Goal: Task Accomplishment & Management: Use online tool/utility

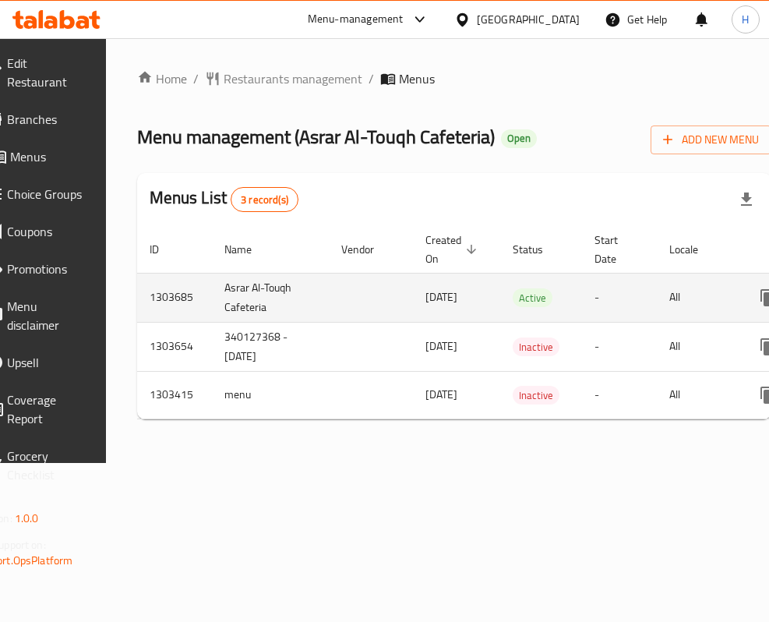
click at [722, 297] on td "All" at bounding box center [697, 297] width 80 height 49
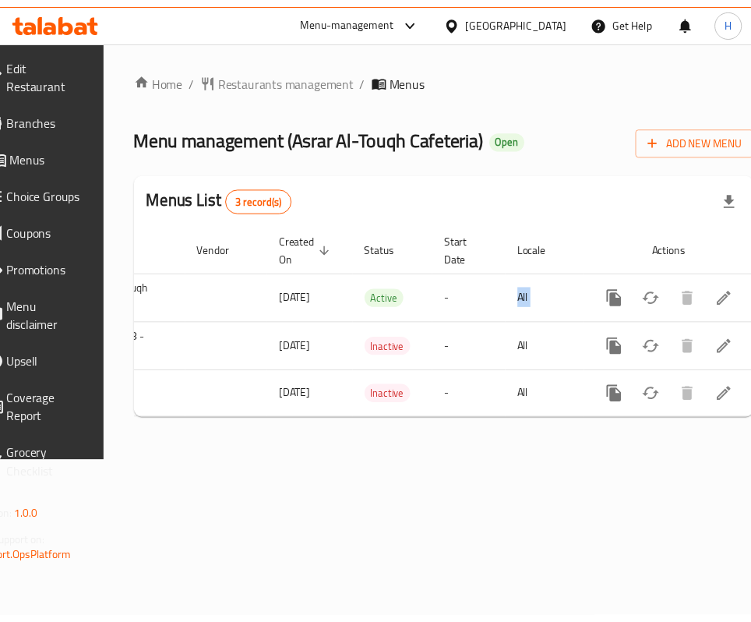
scroll to position [0, 196]
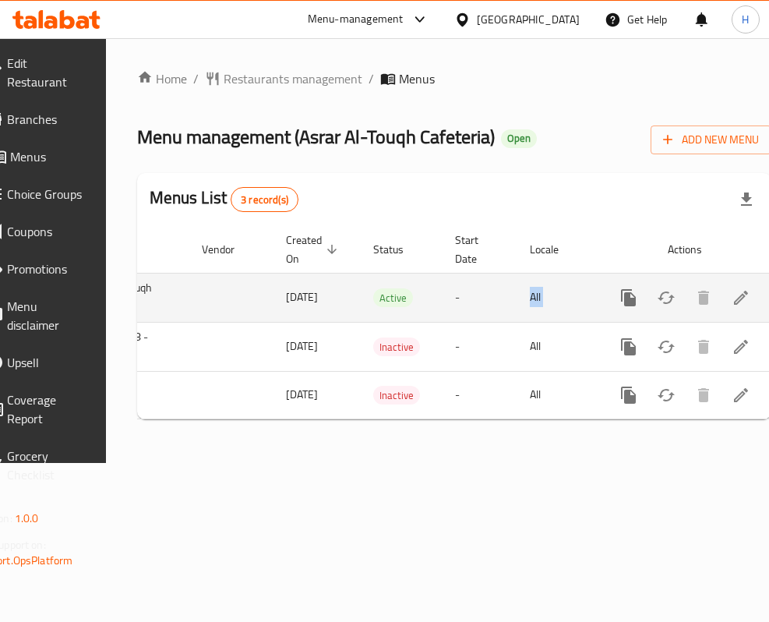
click at [732, 299] on icon "enhanced table" at bounding box center [741, 297] width 19 height 19
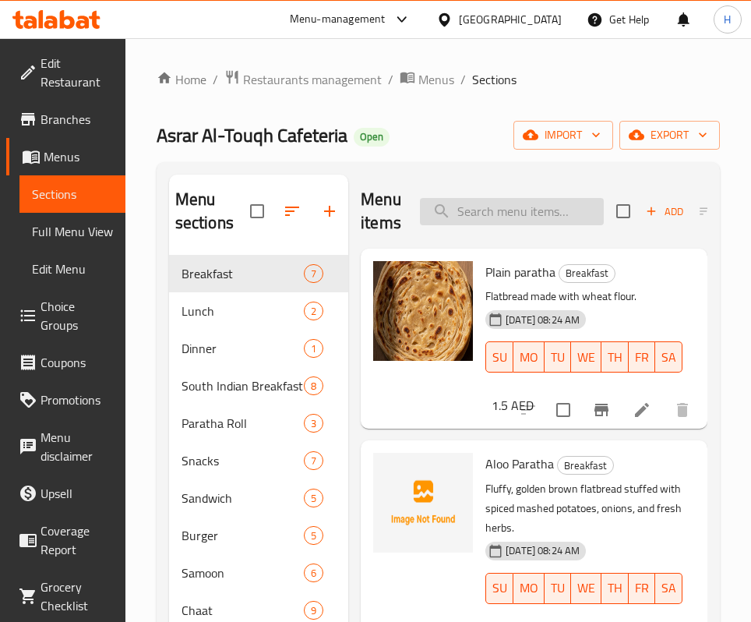
click at [512, 217] on input "search" at bounding box center [512, 211] width 184 height 27
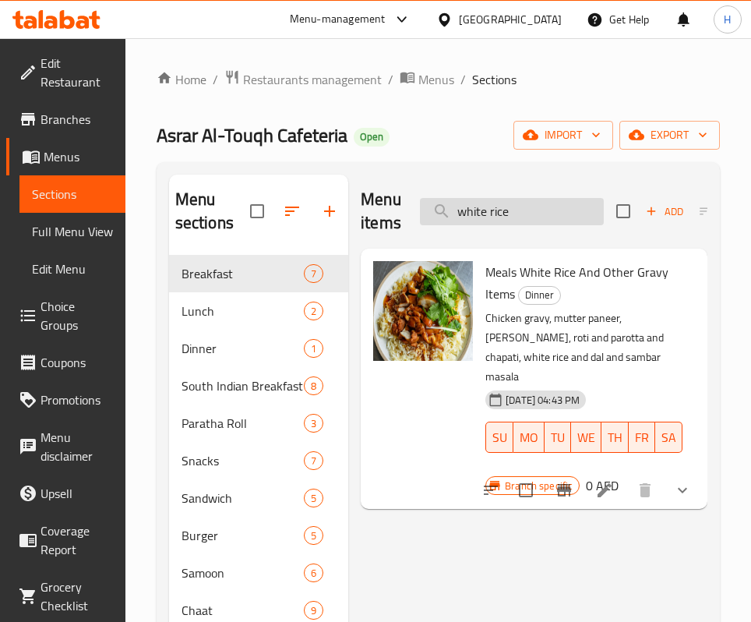
click at [507, 206] on input "white rice" at bounding box center [512, 211] width 184 height 27
click at [507, 205] on input "white rice" at bounding box center [512, 211] width 184 height 27
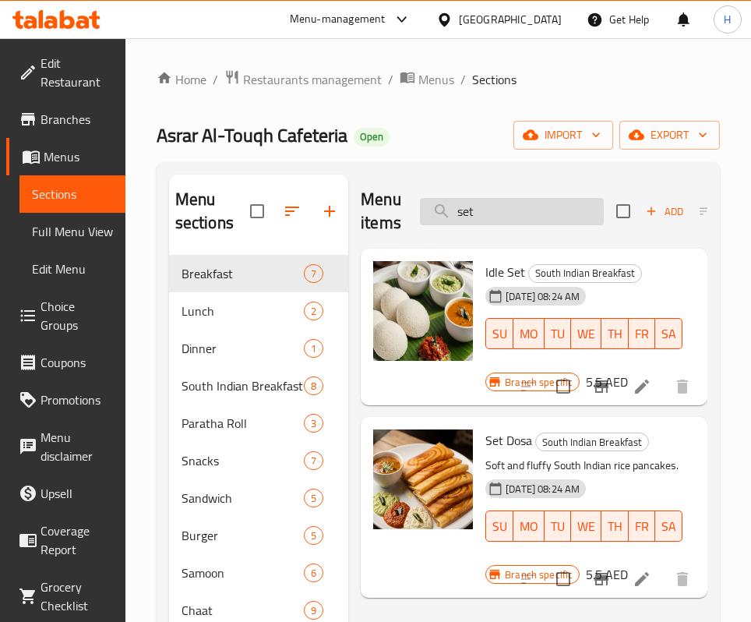
click at [550, 214] on input "set" at bounding box center [512, 211] width 184 height 27
click at [617, 365] on div "[DATE] 08:24 AM SU MO TU WE TH FR SA" at bounding box center [584, 323] width 210 height 84
click at [517, 198] on input "set" at bounding box center [512, 211] width 184 height 27
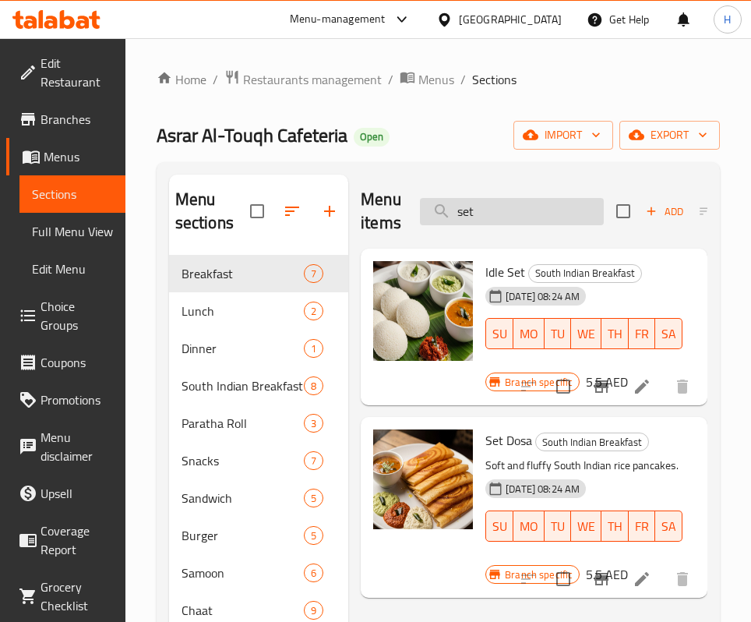
click at [517, 198] on input "set" at bounding box center [512, 211] width 184 height 27
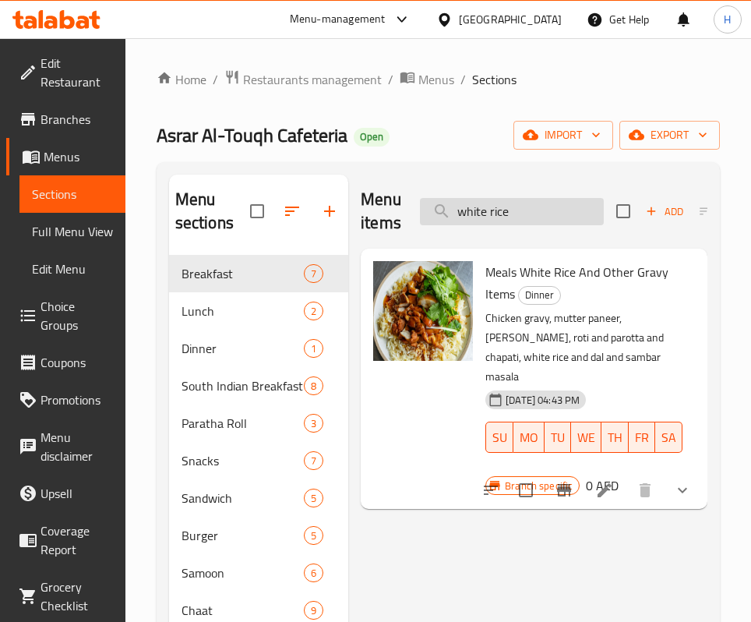
click at [528, 214] on input "white rice" at bounding box center [512, 211] width 184 height 27
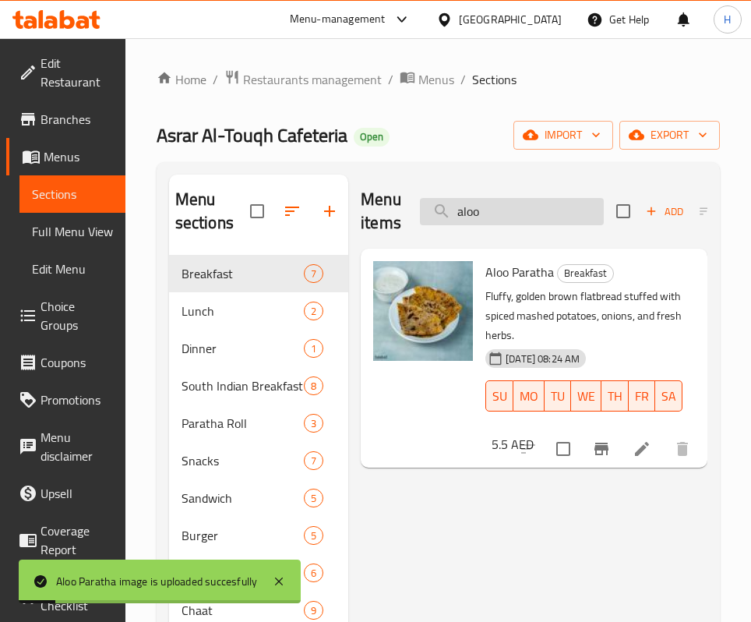
click at [468, 210] on input "aloo" at bounding box center [512, 211] width 184 height 27
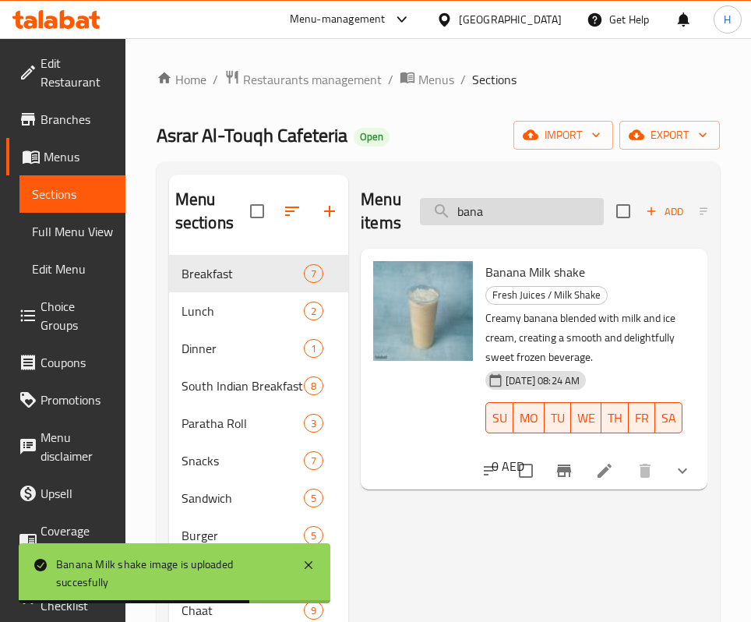
click at [524, 212] on input "bana" at bounding box center [512, 211] width 184 height 27
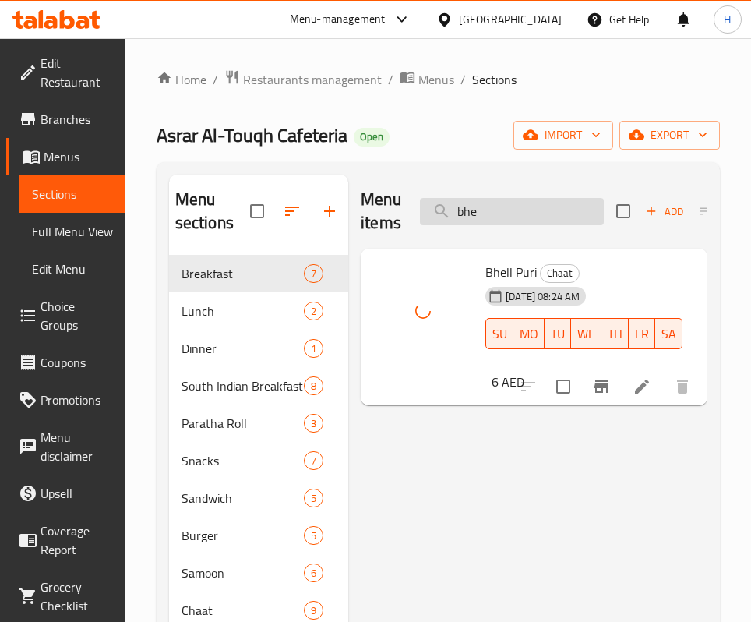
click at [535, 204] on input "bhe" at bounding box center [512, 211] width 184 height 27
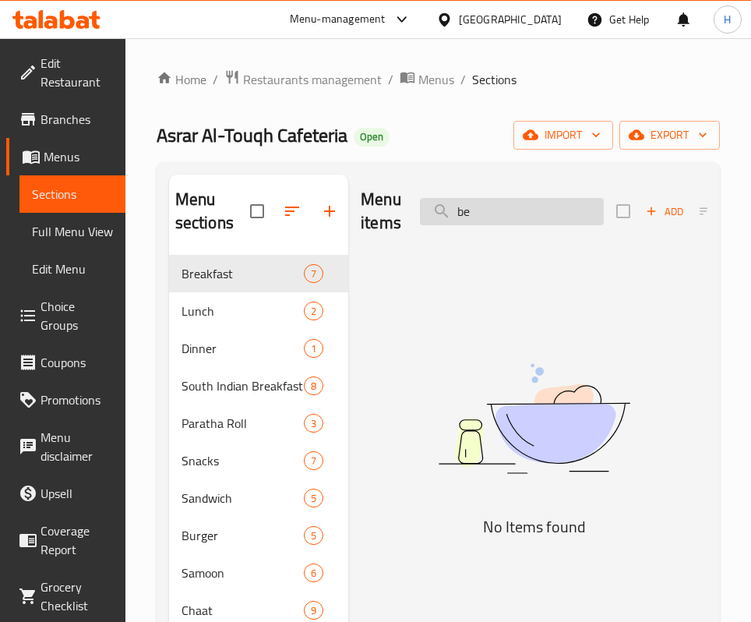
type input "b"
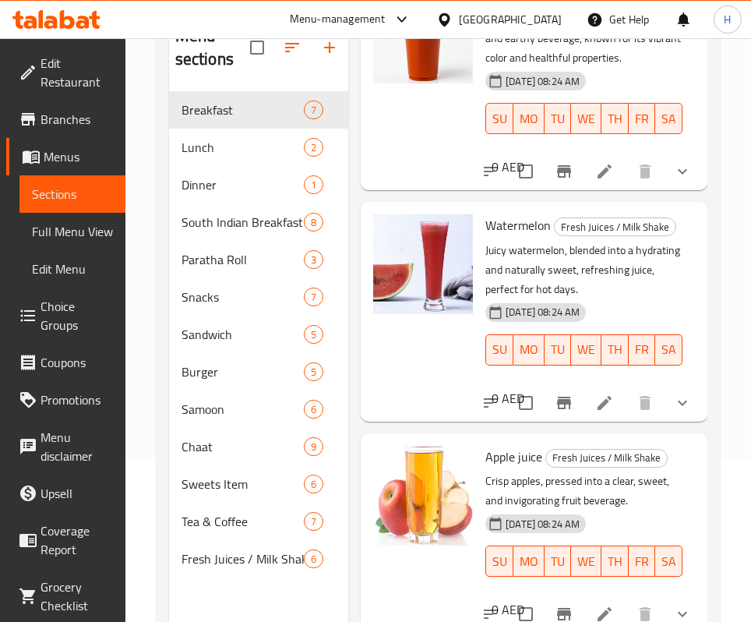
scroll to position [218, 0]
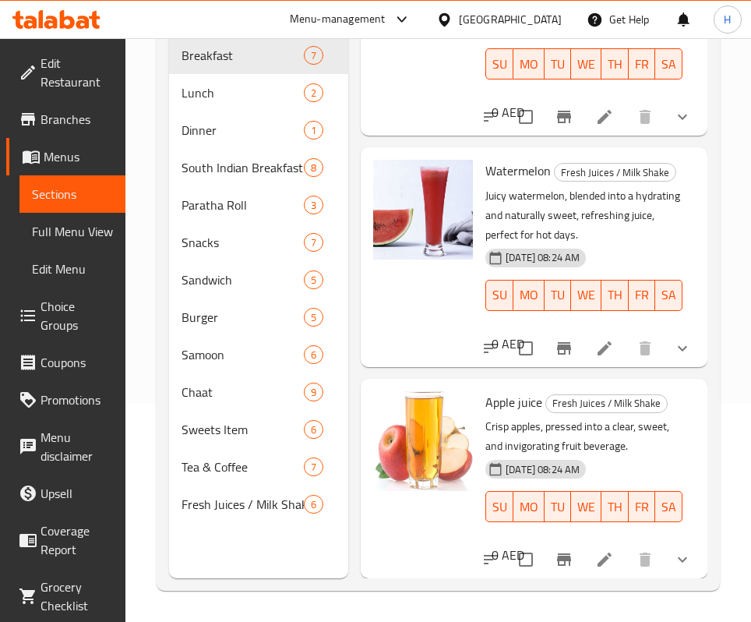
click at [587, 442] on p "Crisp apples, pressed into a clear, sweet, and invigorating fruit beverage." at bounding box center [584, 436] width 197 height 39
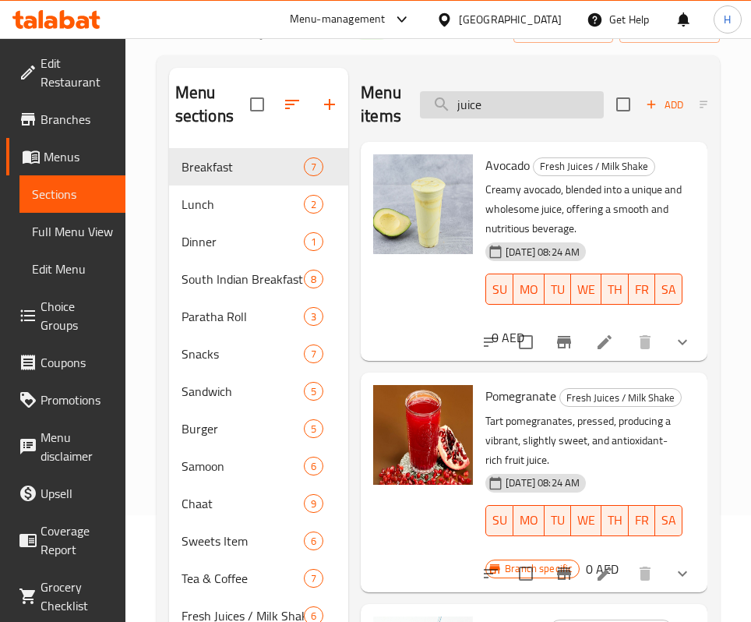
scroll to position [0, 0]
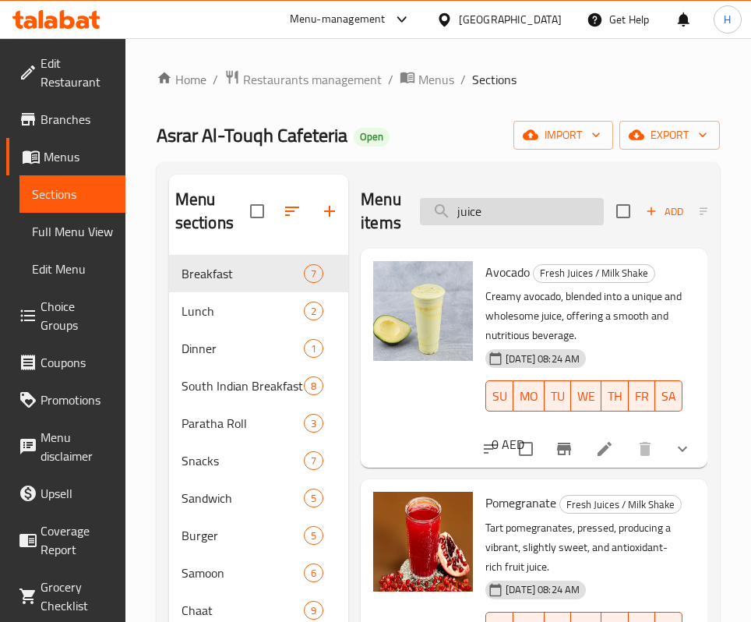
click at [507, 214] on input "juice" at bounding box center [512, 211] width 184 height 27
type input "aloo p"
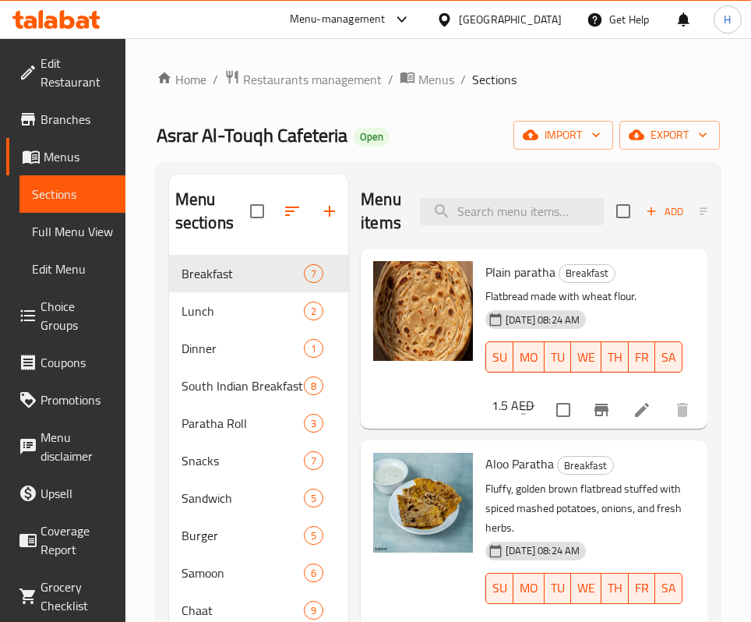
click at [623, 306] on p "Flatbread made with wheat flour." at bounding box center [584, 296] width 197 height 19
click at [516, 213] on input "search" at bounding box center [512, 211] width 184 height 27
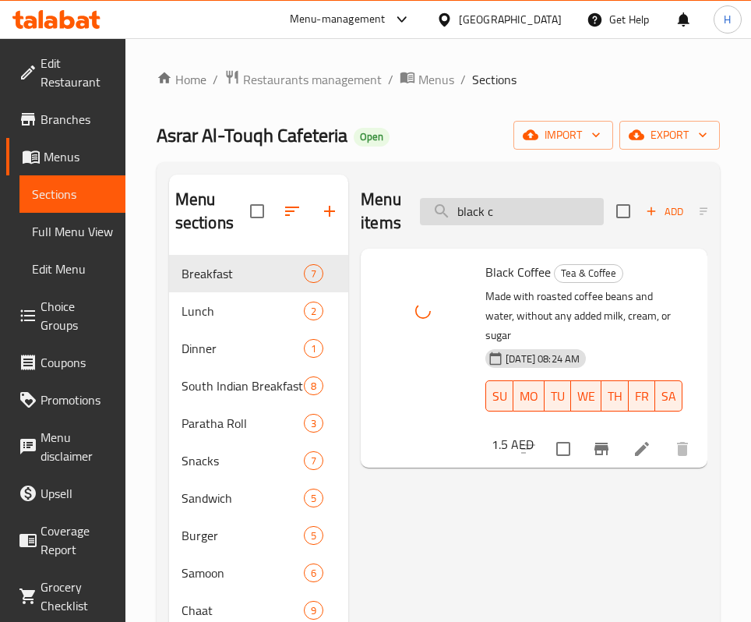
click at [480, 210] on input "black c" at bounding box center [512, 211] width 184 height 27
click at [481, 210] on input "black c" at bounding box center [512, 211] width 184 height 27
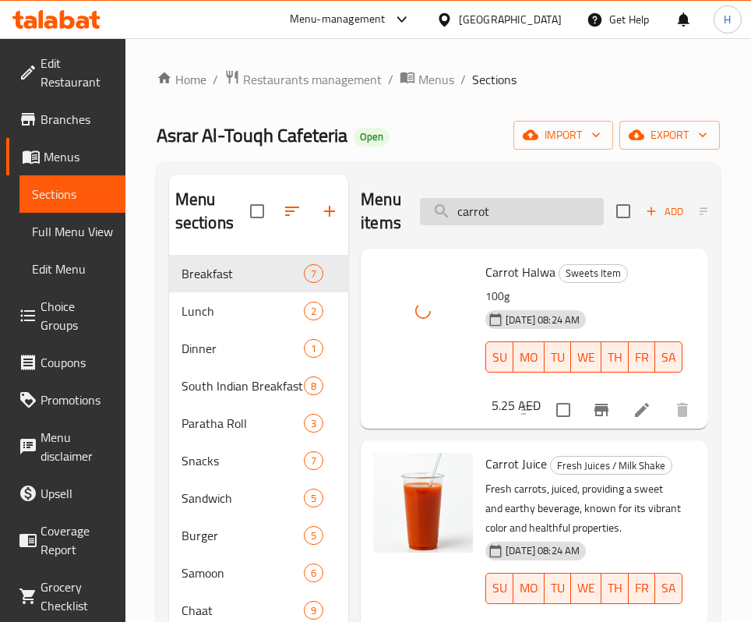
click at [511, 213] on input "carrot" at bounding box center [512, 211] width 184 height 27
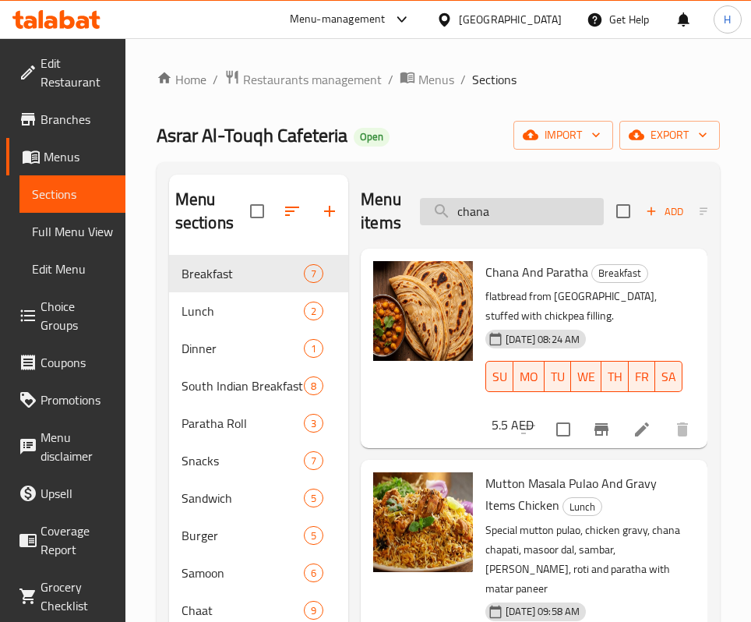
click at [542, 211] on input "chana" at bounding box center [512, 211] width 184 height 27
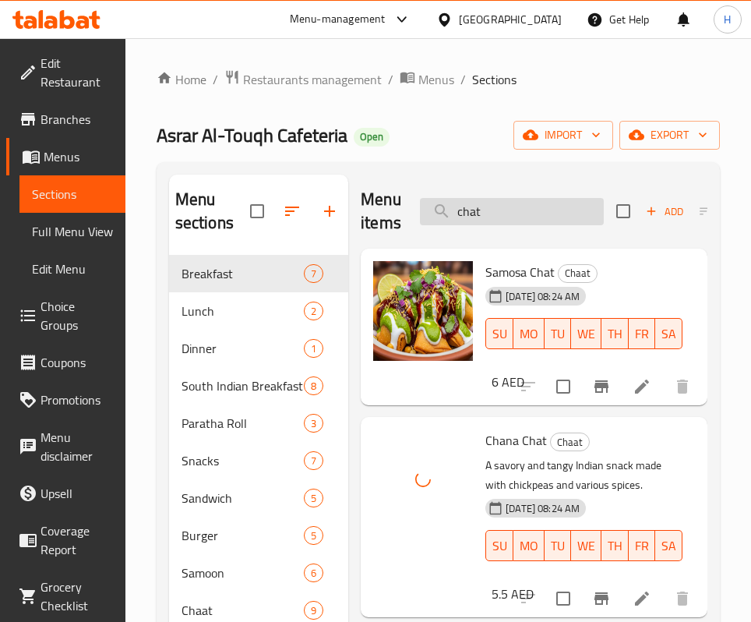
click at [525, 208] on input "chat" at bounding box center [512, 211] width 184 height 27
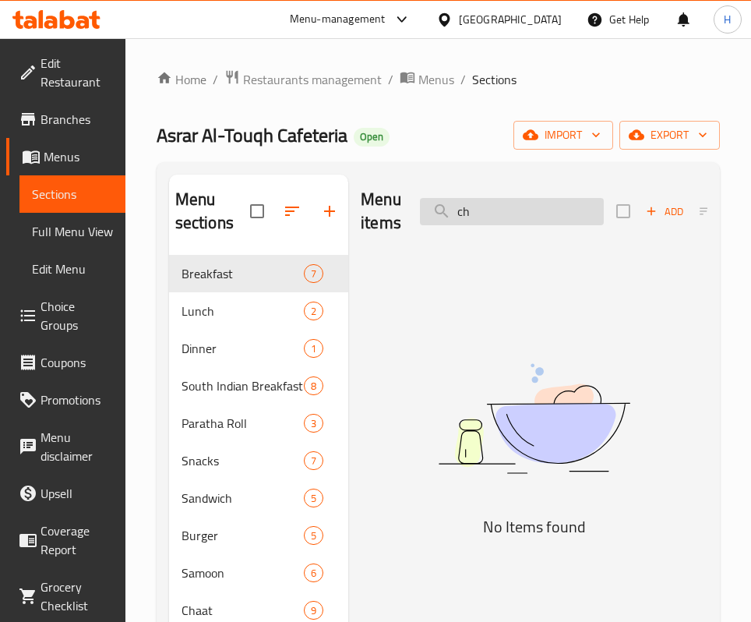
type input "c"
click at [391, 455] on img at bounding box center [534, 419] width 347 height 184
click at [463, 199] on input "papte" at bounding box center [512, 211] width 184 height 27
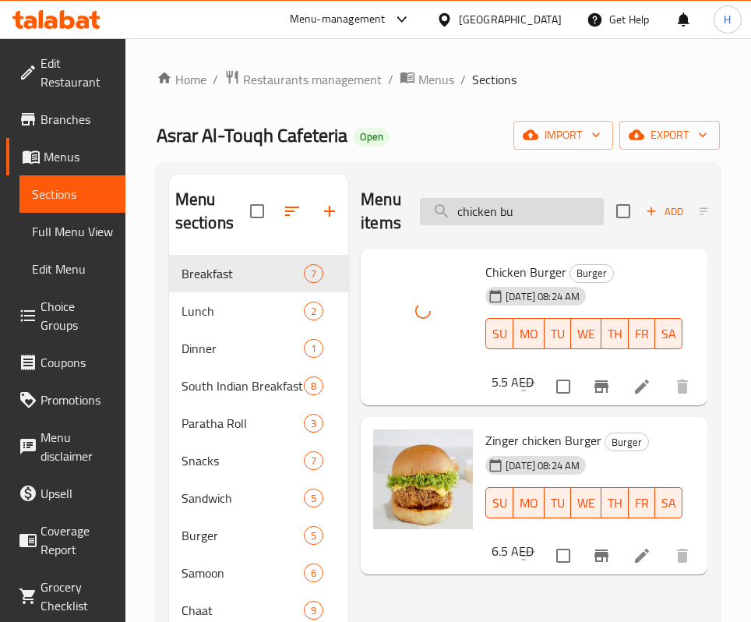
click at [497, 205] on input "chicken bu" at bounding box center [512, 211] width 184 height 27
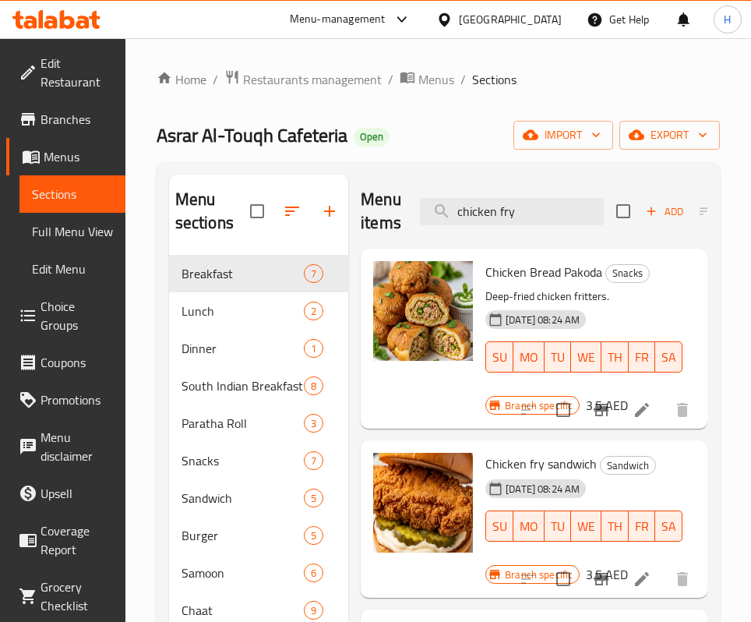
scroll to position [20, 0]
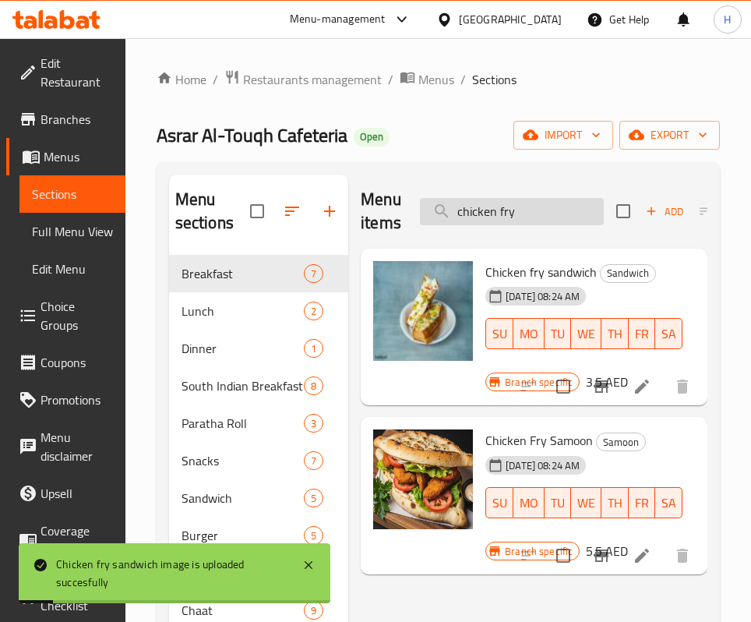
click at [539, 198] on input "chicken fry" at bounding box center [512, 211] width 184 height 27
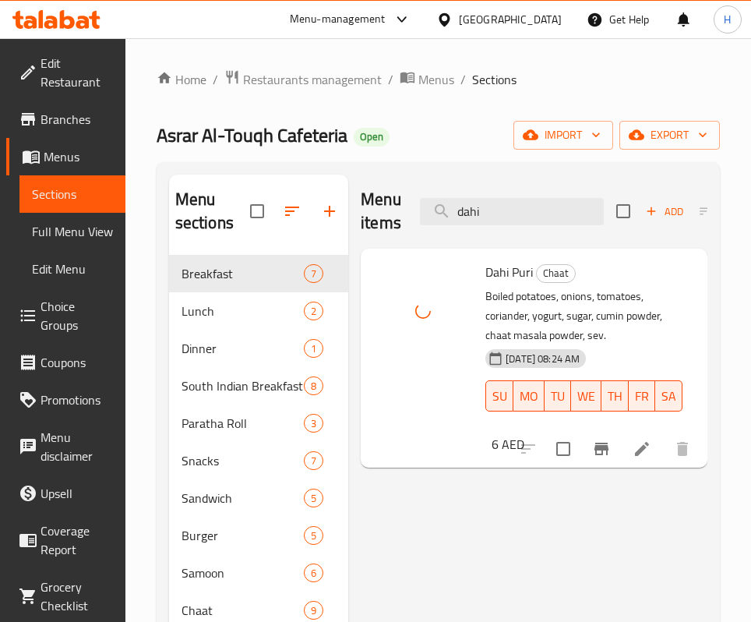
click at [534, 196] on div "Menu items dahi Add Sort Manage items" at bounding box center [534, 212] width 347 height 74
click at [527, 216] on input "dahi" at bounding box center [512, 211] width 184 height 27
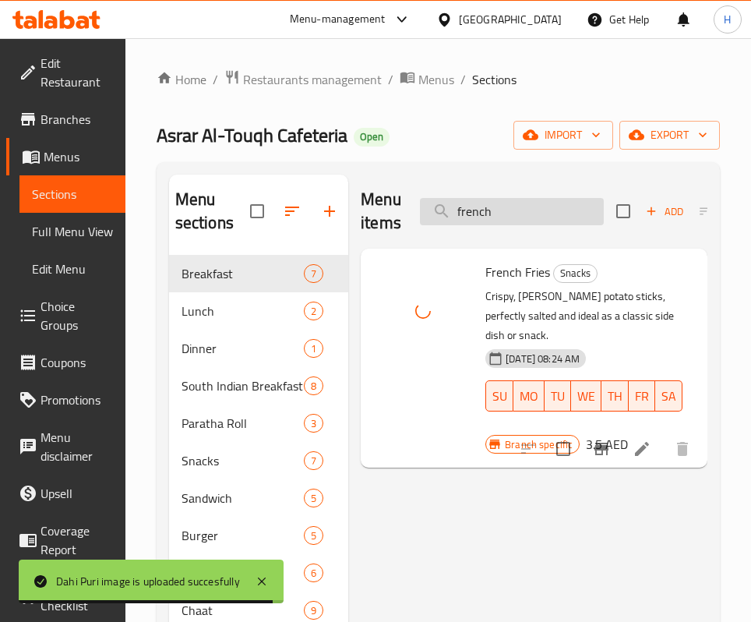
click at [528, 209] on input "french" at bounding box center [512, 211] width 184 height 27
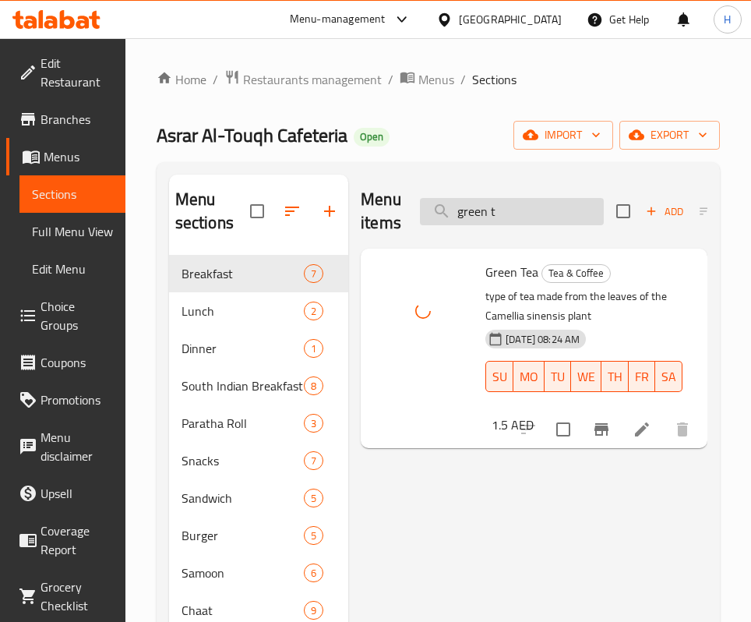
click at [529, 215] on input "green t" at bounding box center [512, 211] width 184 height 27
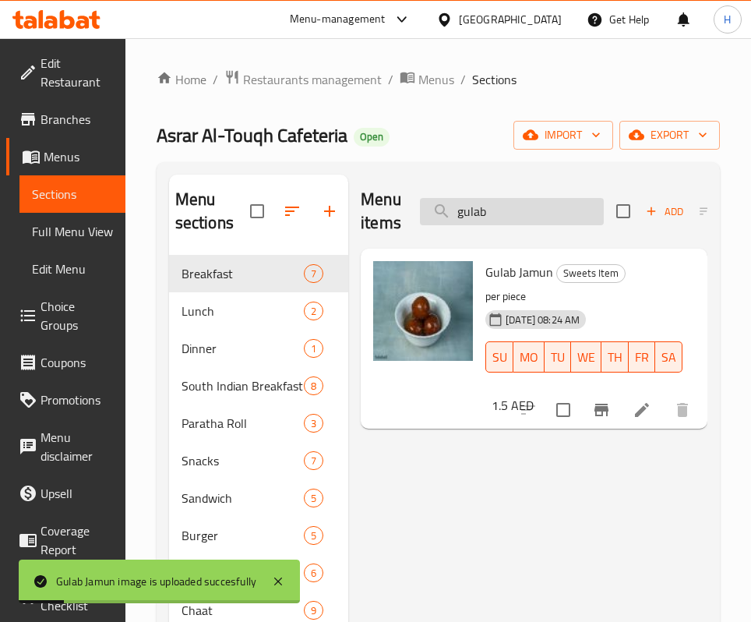
click at [497, 204] on input "gulab" at bounding box center [512, 211] width 184 height 27
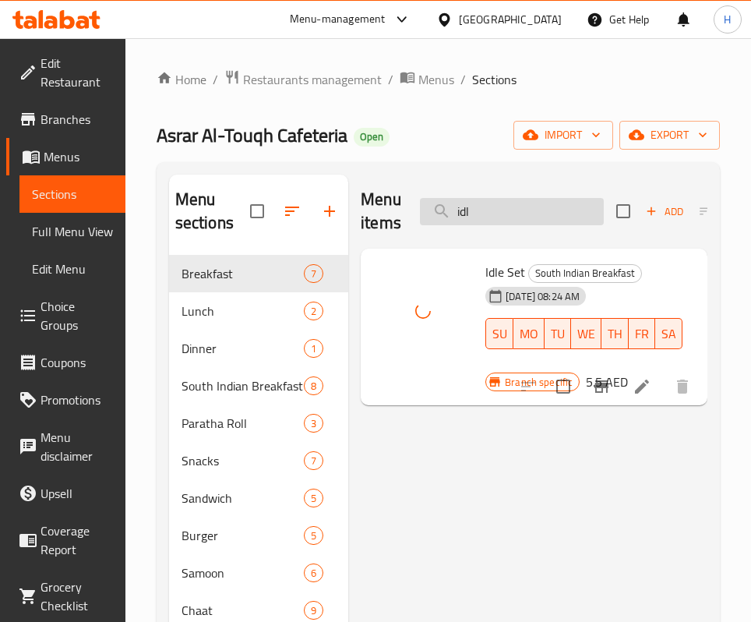
click at [536, 207] on input "idl" at bounding box center [512, 211] width 184 height 27
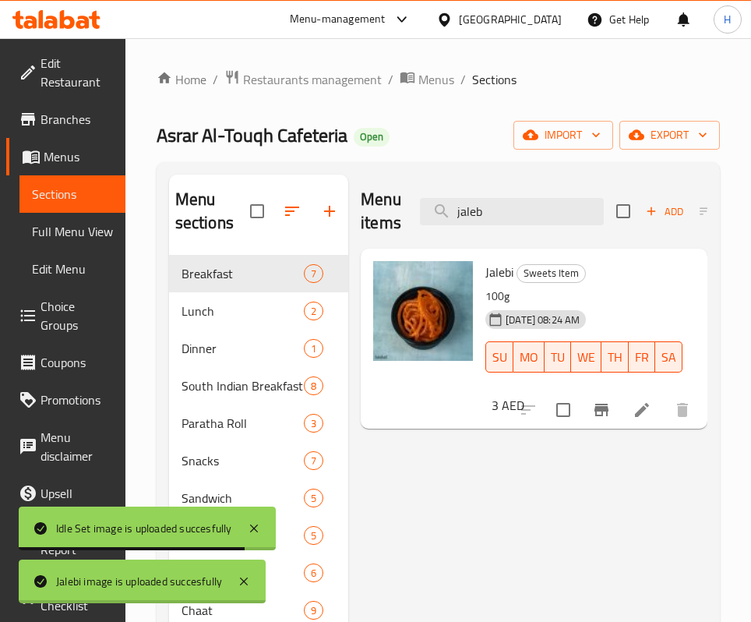
click at [514, 186] on div "Menu items jaleb Add Sort Manage items" at bounding box center [534, 212] width 347 height 74
click at [508, 210] on input "jaleb" at bounding box center [512, 211] width 184 height 27
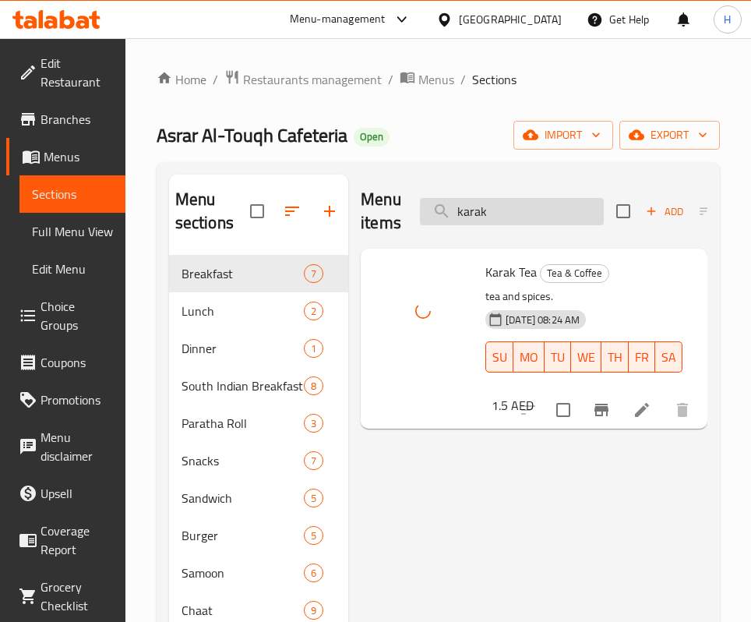
click at [517, 214] on input "karak" at bounding box center [512, 211] width 184 height 27
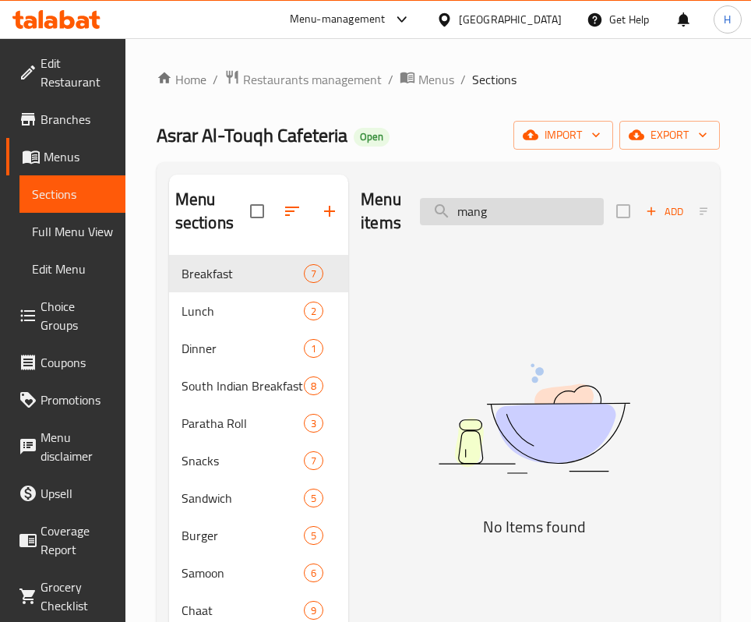
click at [504, 224] on input "mang" at bounding box center [512, 211] width 184 height 27
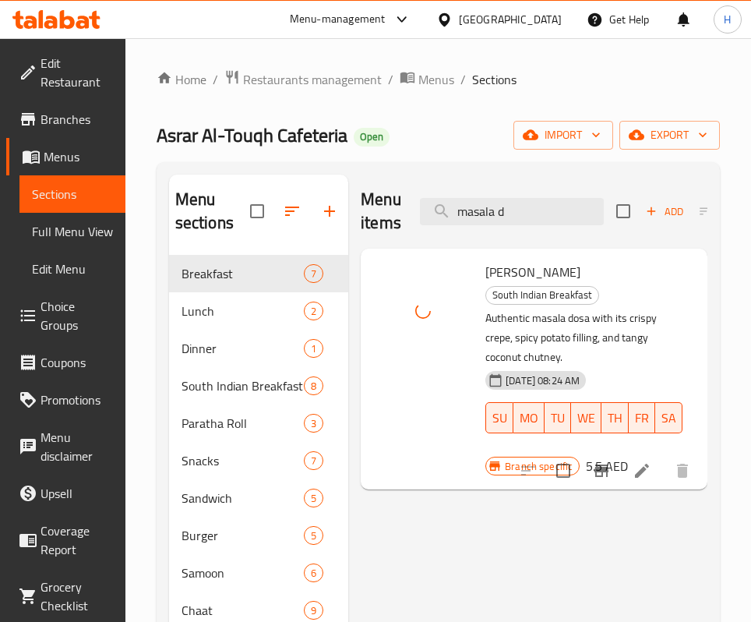
click at [514, 232] on div "Menu items masala d Add Sort Manage items" at bounding box center [534, 212] width 347 height 74
click at [515, 217] on input "masala d" at bounding box center [512, 211] width 184 height 27
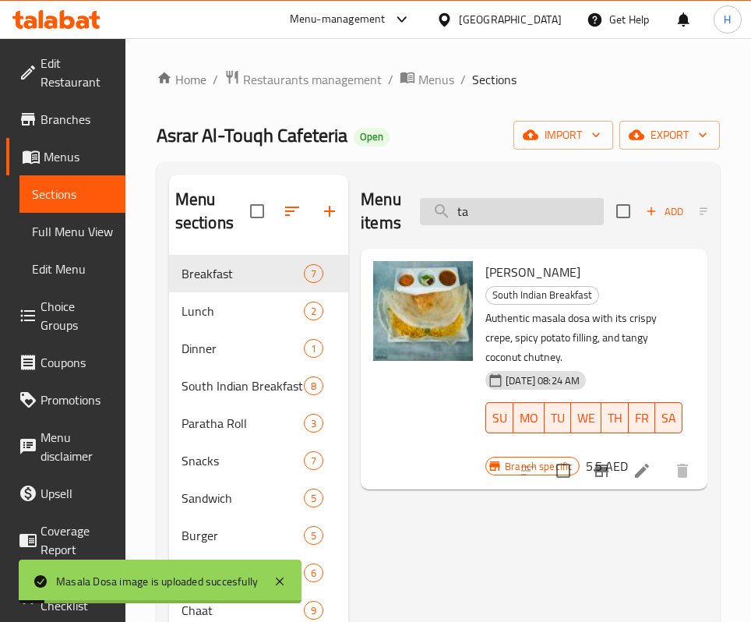
type input "t"
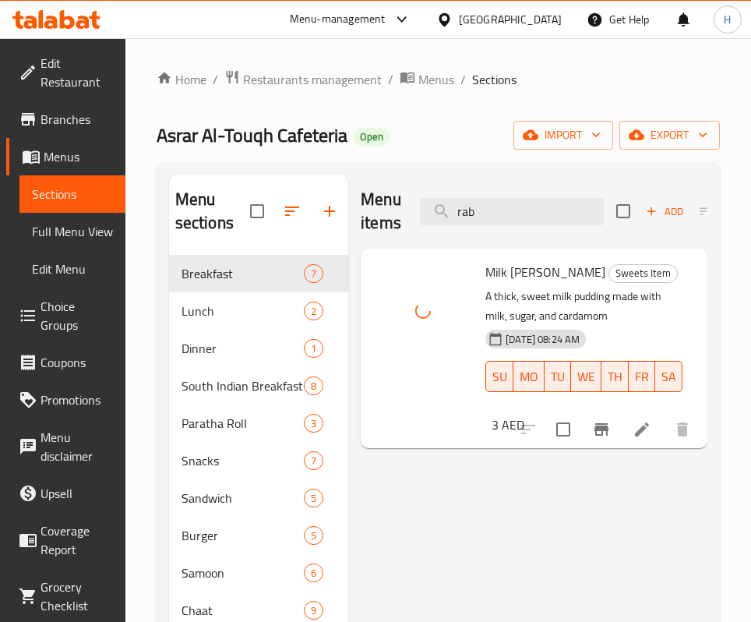
click at [508, 190] on div "Menu items rab Add Sort Manage items" at bounding box center [534, 212] width 347 height 74
click at [508, 205] on input "rab" at bounding box center [512, 211] width 184 height 27
click at [510, 204] on input "rab" at bounding box center [512, 211] width 184 height 27
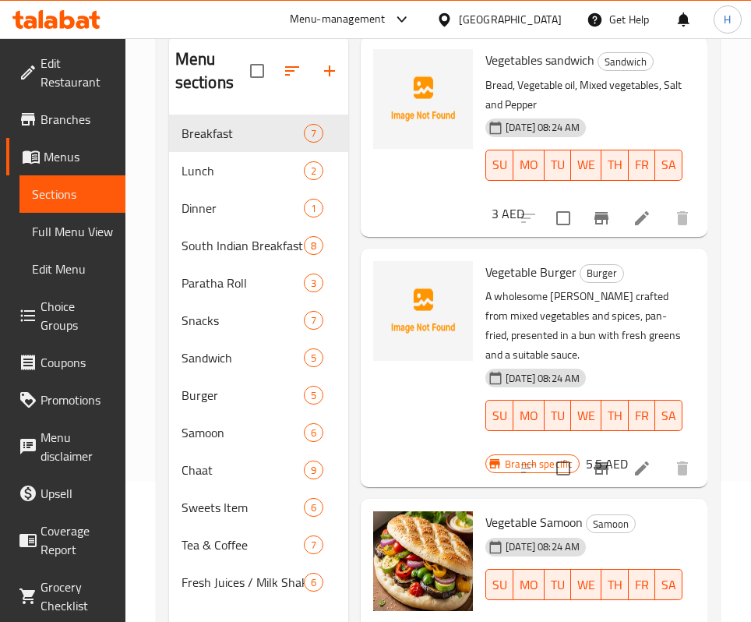
scroll to position [218, 0]
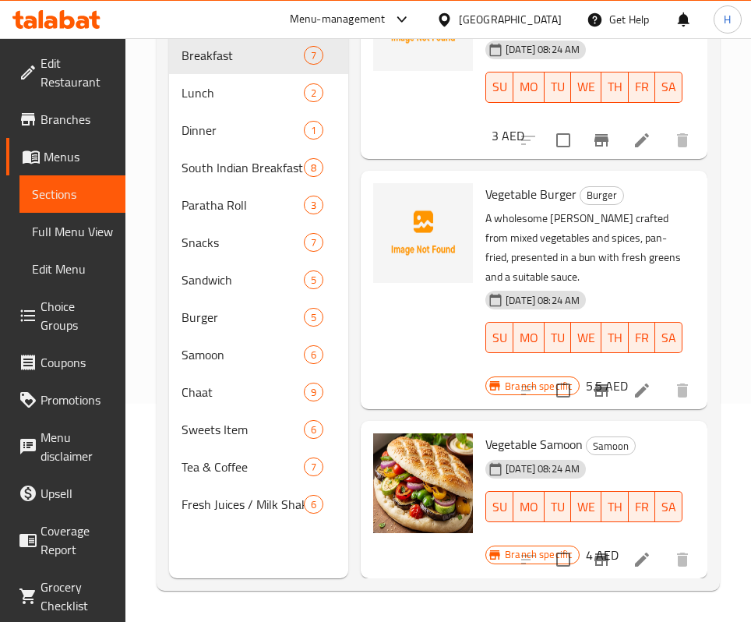
click at [599, 427] on div "Vegetable Samoon Samoon [DATE] 08:24 AM SU MO TU WE TH FR SA" at bounding box center [584, 488] width 210 height 123
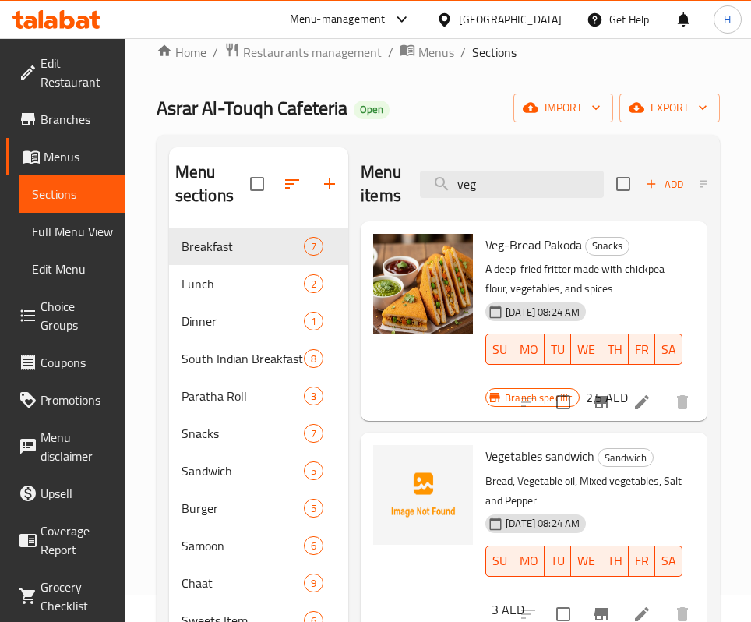
scroll to position [0, 0]
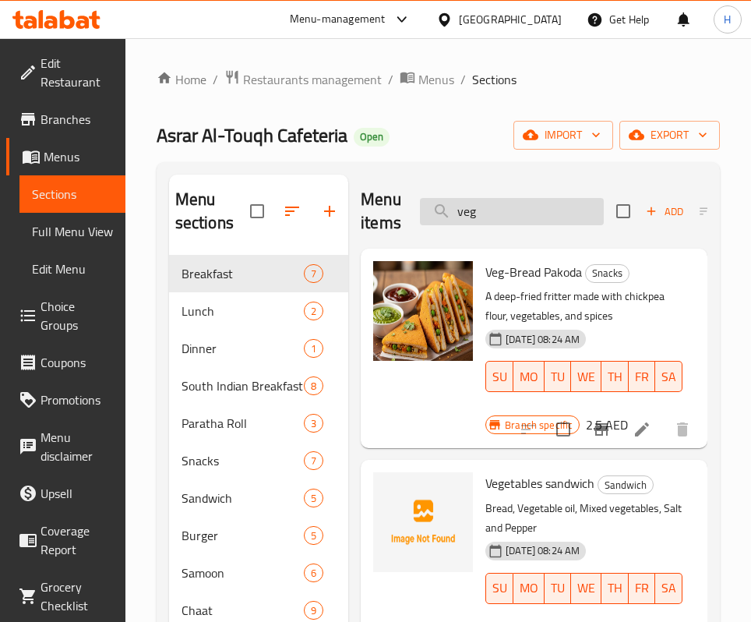
click at [492, 211] on input "veg" at bounding box center [512, 211] width 184 height 27
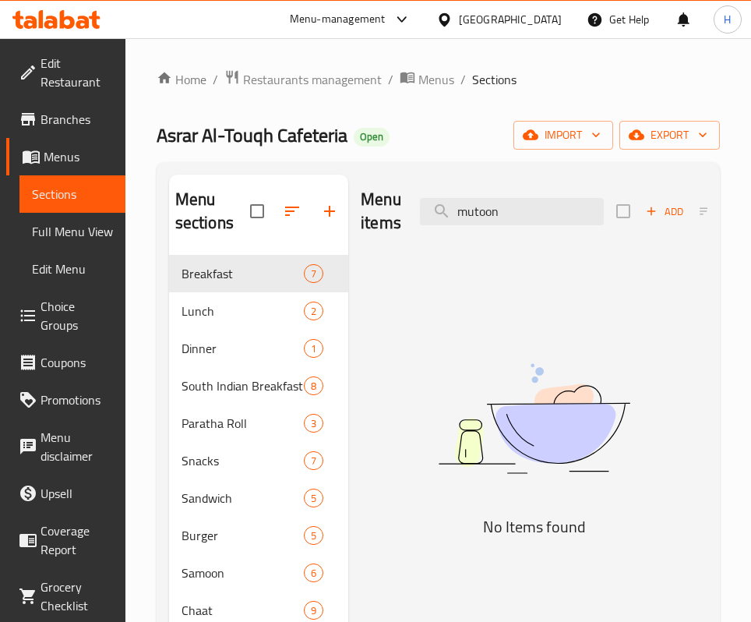
type input ","
drag, startPoint x: 511, startPoint y: 210, endPoint x: 191, endPoint y: 210, distance: 320.4
click at [191, 210] on div "Menu sections Breakfast 7 Lunch 2 Dinner 1 South Indian Breakfast 8 Paratha Rol…" at bounding box center [438, 486] width 539 height 622
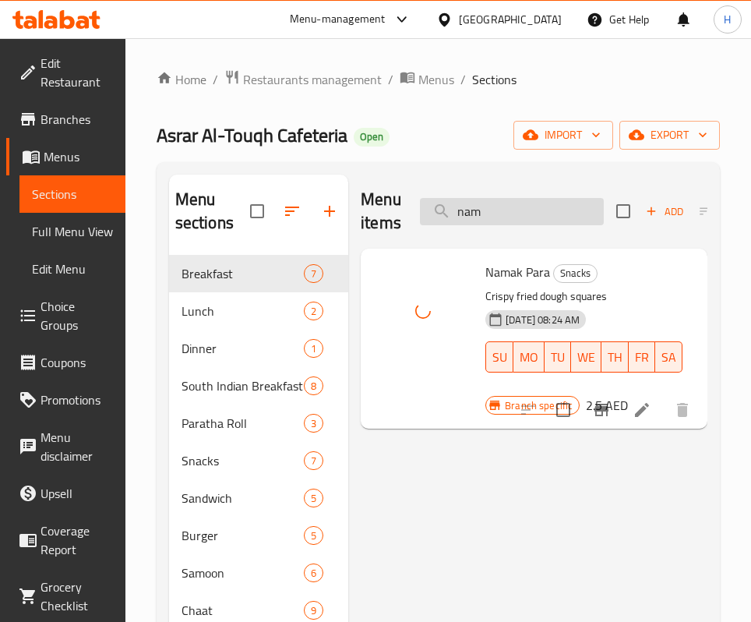
click at [520, 210] on input "nam" at bounding box center [512, 211] width 184 height 27
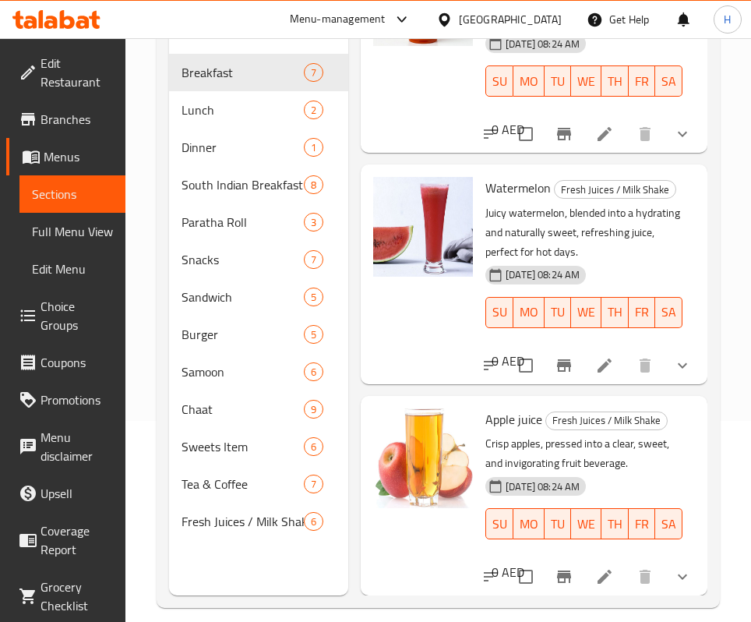
scroll to position [218, 0]
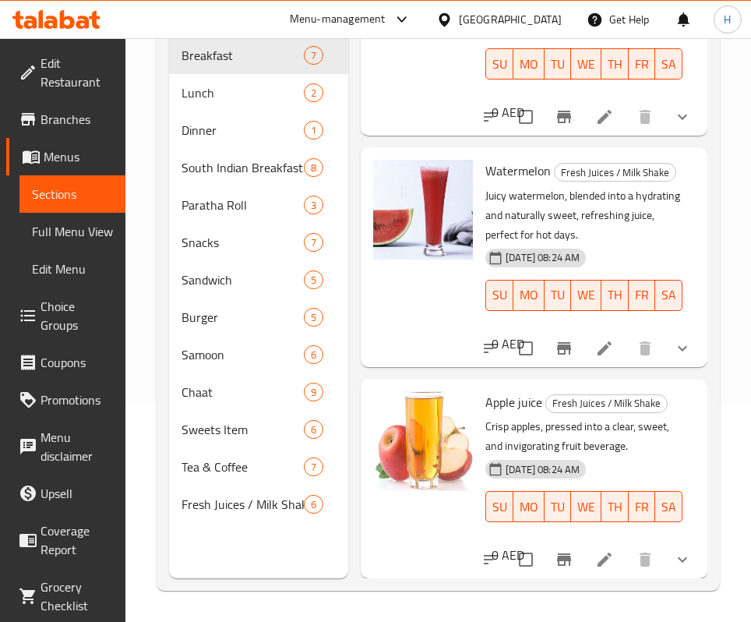
drag, startPoint x: 580, startPoint y: 436, endPoint x: 567, endPoint y: 417, distance: 22.9
click at [583, 436] on p "Crisp apples, pressed into a clear, sweet, and invigorating fruit beverage." at bounding box center [584, 436] width 197 height 39
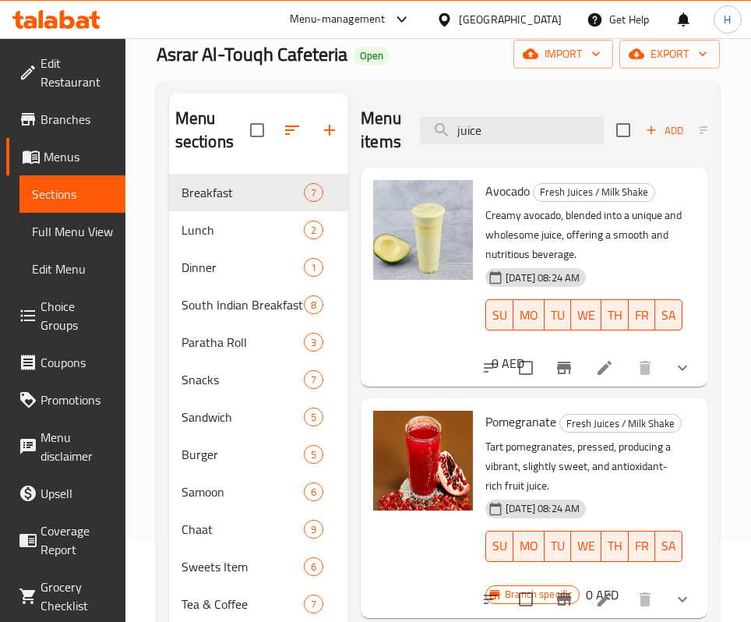
scroll to position [0, 0]
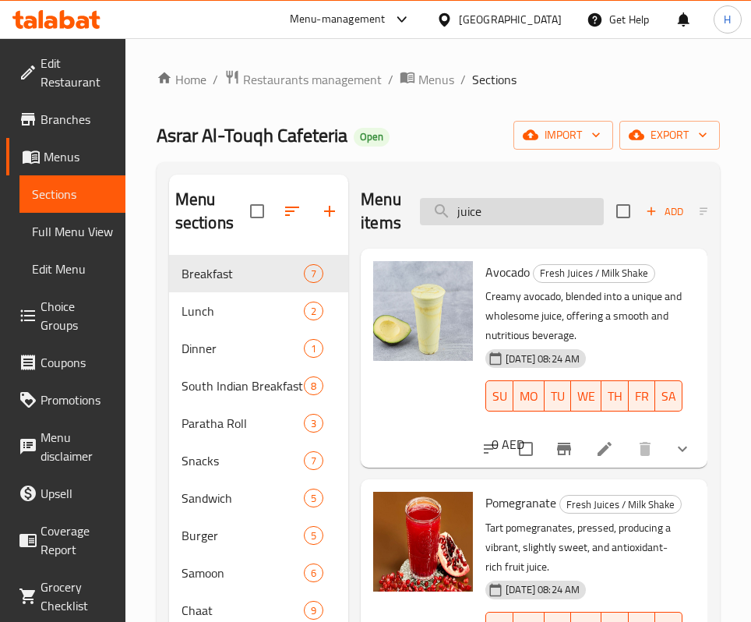
click at [486, 224] on input "juice" at bounding box center [512, 211] width 184 height 27
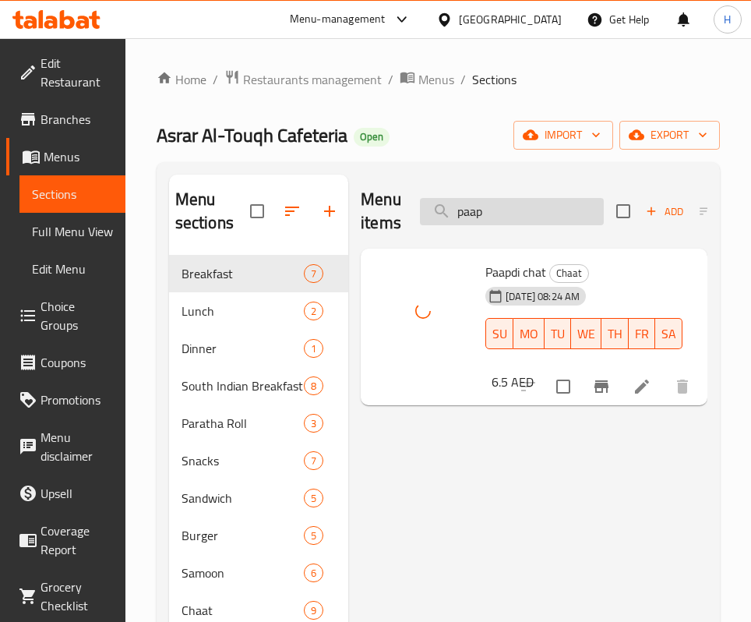
click at [511, 224] on input "paap" at bounding box center [512, 211] width 184 height 27
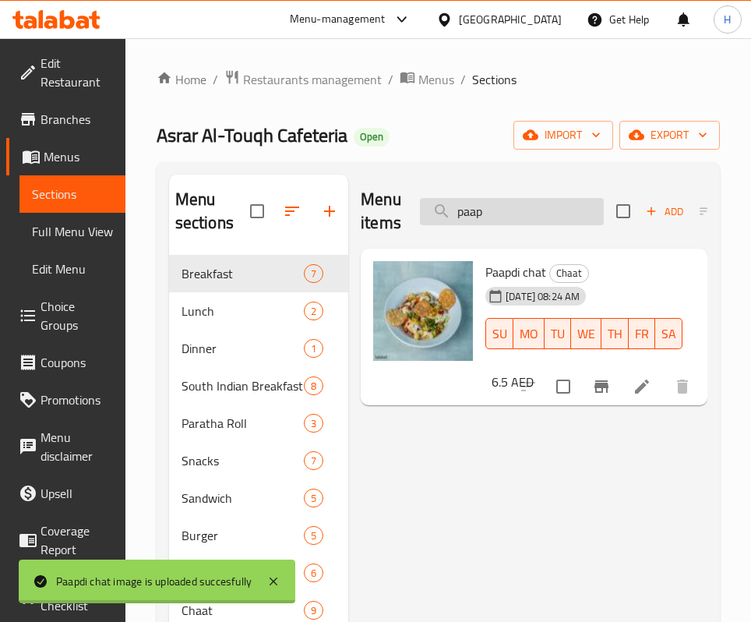
click at [511, 224] on input "paap" at bounding box center [512, 211] width 184 height 27
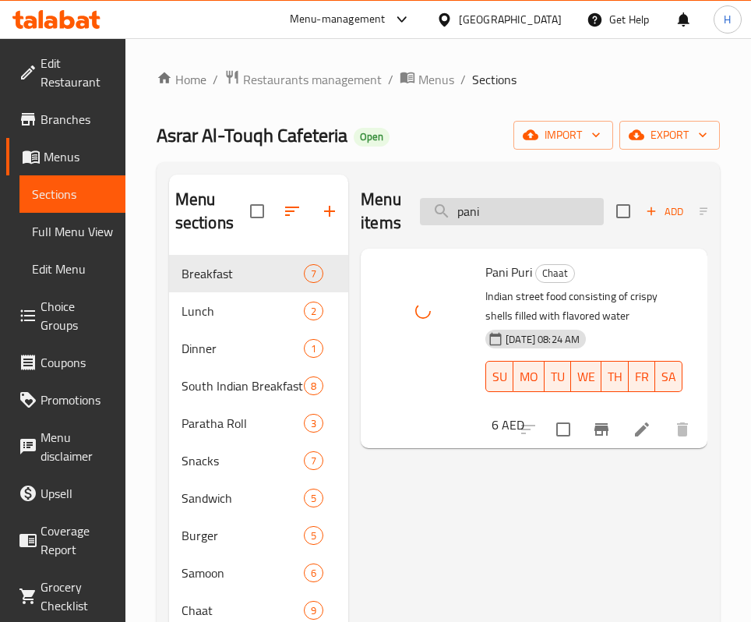
drag, startPoint x: 512, startPoint y: 196, endPoint x: 509, endPoint y: 208, distance: 12.1
click at [512, 196] on div "Menu items pani Add Sort Manage items" at bounding box center [534, 212] width 347 height 74
click at [507, 212] on input "pani" at bounding box center [512, 211] width 184 height 27
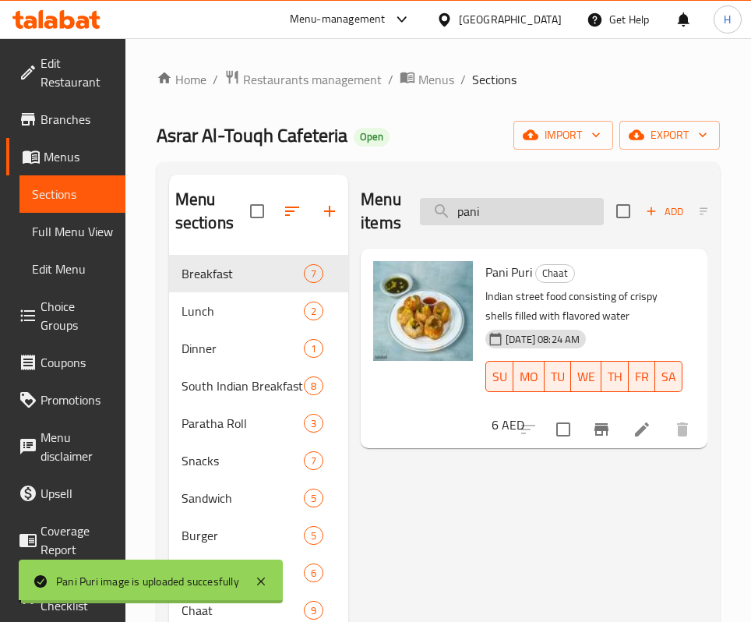
click at [507, 212] on input "pani" at bounding box center [512, 211] width 184 height 27
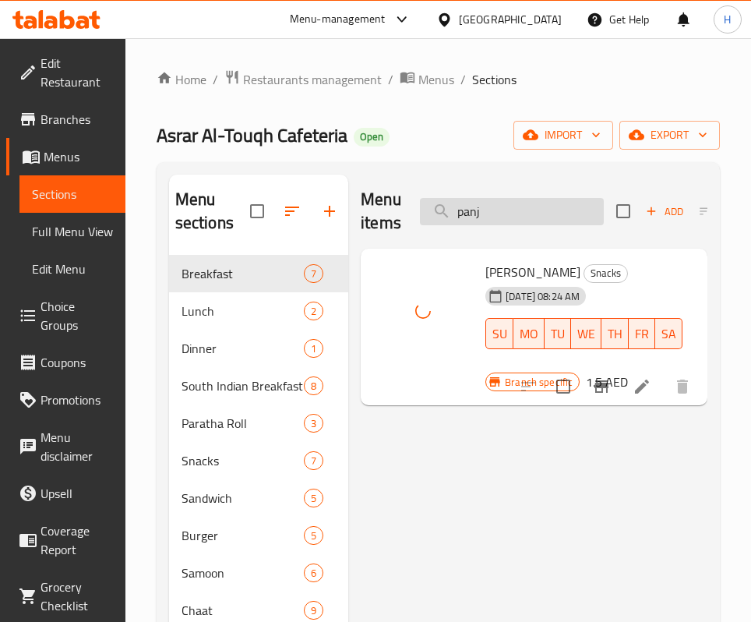
click at [493, 210] on input "panj" at bounding box center [512, 211] width 184 height 27
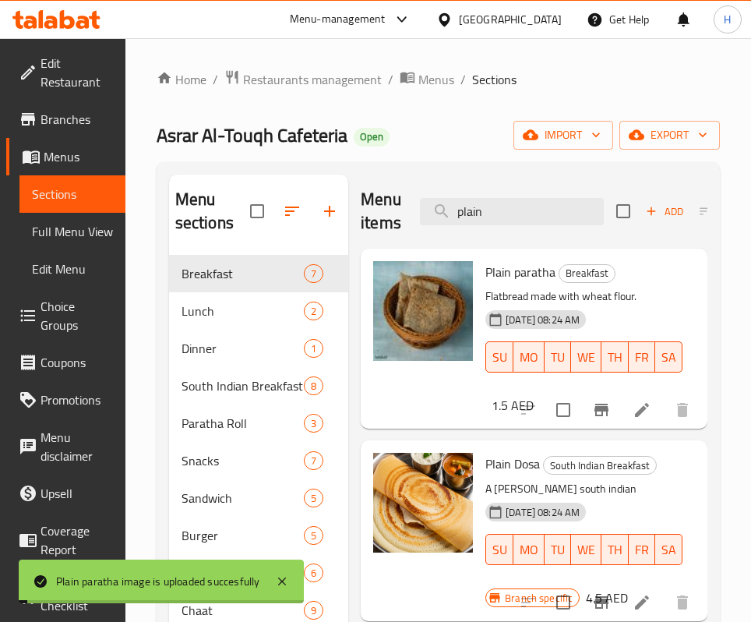
click at [483, 189] on div "Menu items plain Add Sort Manage items" at bounding box center [534, 212] width 347 height 74
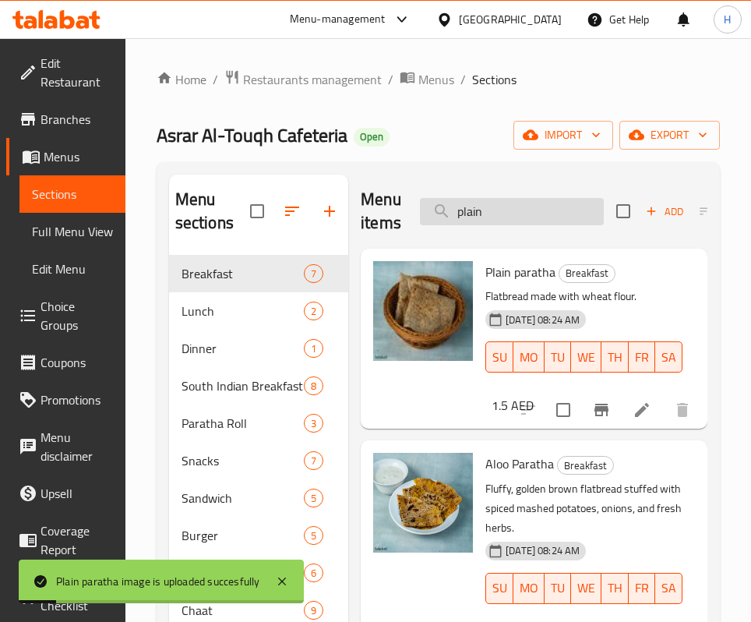
click at [493, 212] on input "plain" at bounding box center [512, 211] width 184 height 27
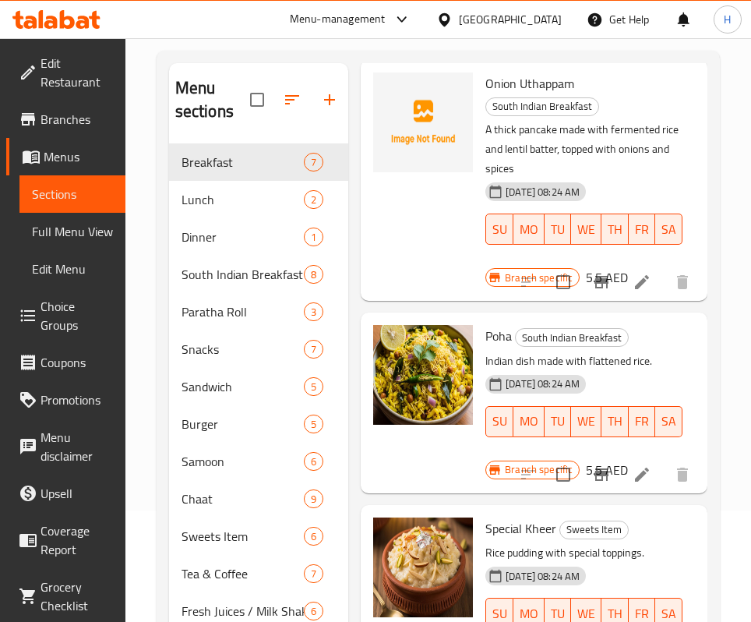
scroll to position [218, 0]
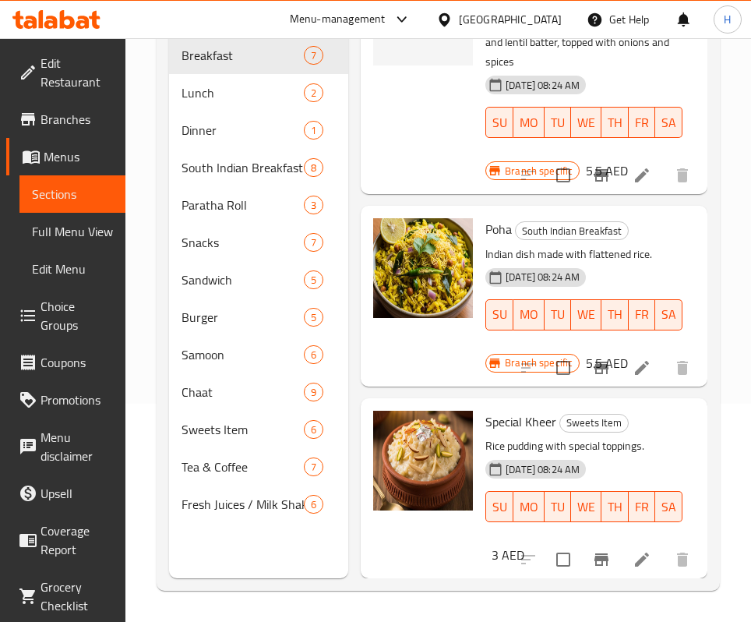
click at [578, 445] on p "Rice pudding with special toppings." at bounding box center [584, 445] width 197 height 19
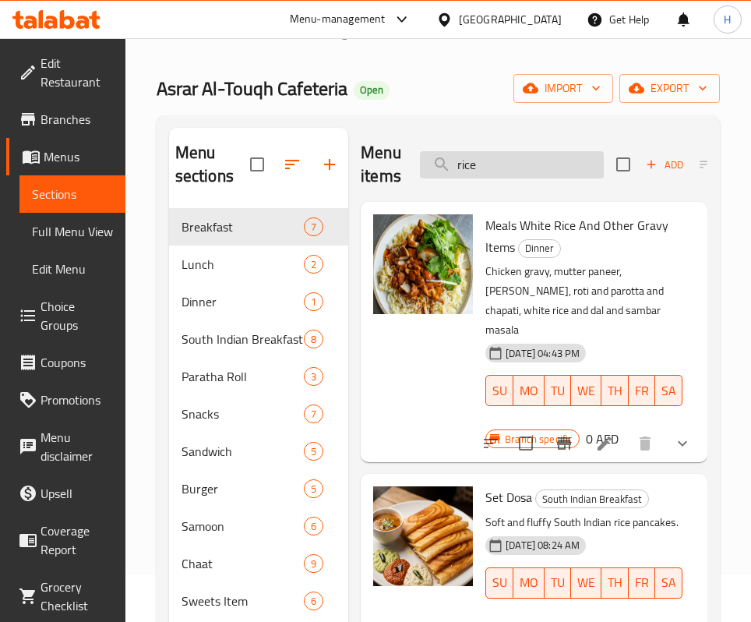
scroll to position [0, 0]
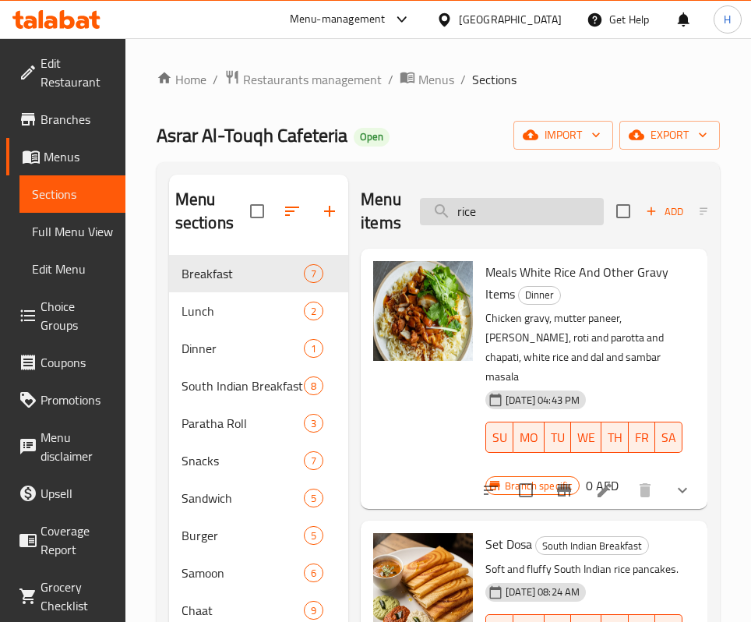
click at [518, 222] on input "rice" at bounding box center [512, 211] width 184 height 27
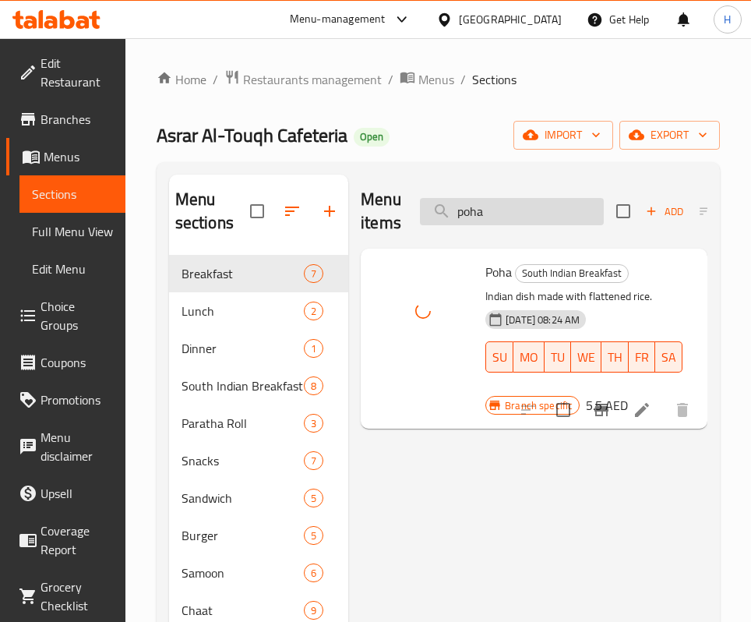
click at [509, 221] on input "poha" at bounding box center [512, 211] width 184 height 27
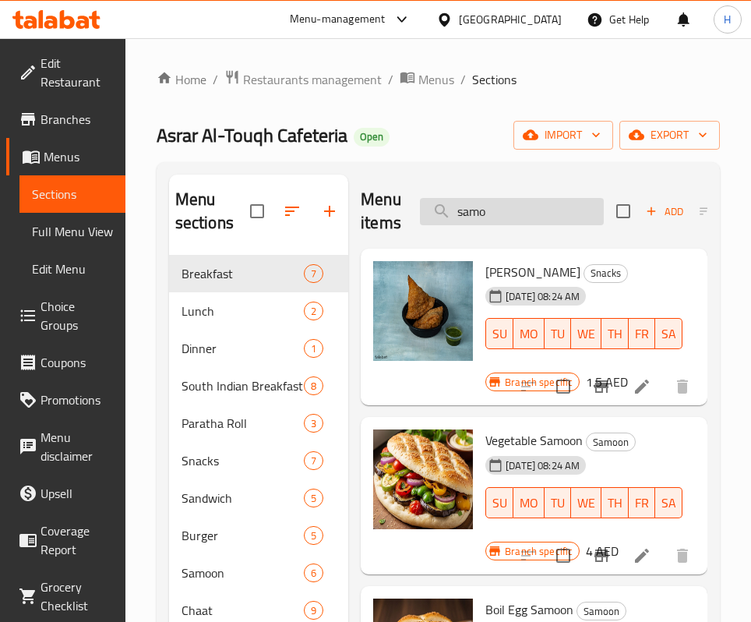
click at [500, 219] on input "samo" at bounding box center [512, 211] width 184 height 27
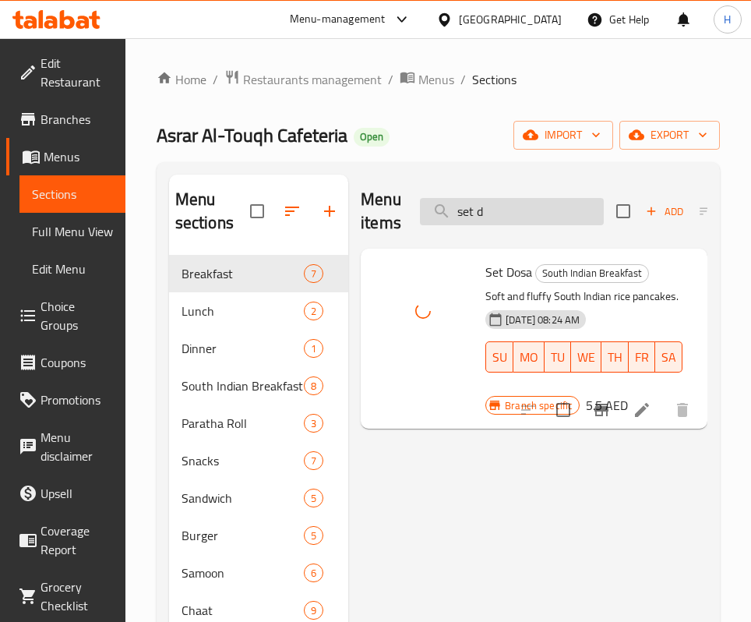
click at [537, 212] on input "set d" at bounding box center [512, 211] width 184 height 27
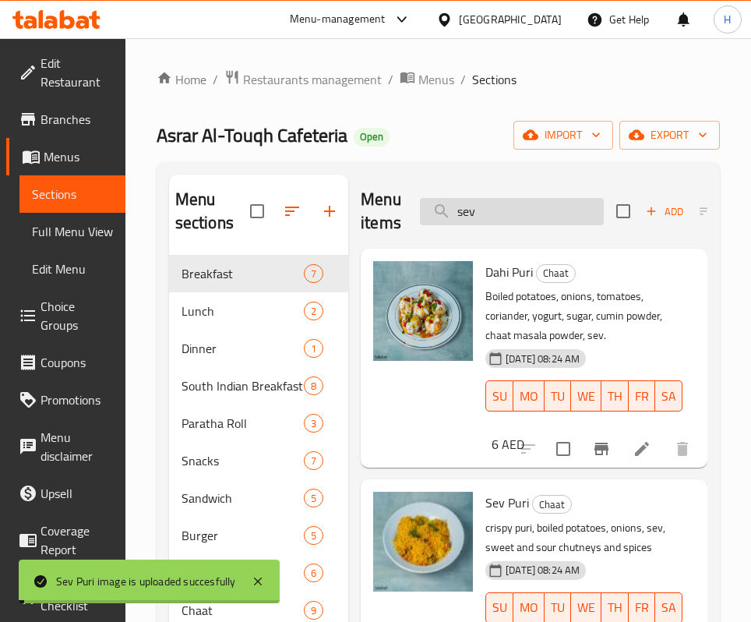
click at [472, 205] on input "sev" at bounding box center [512, 211] width 184 height 27
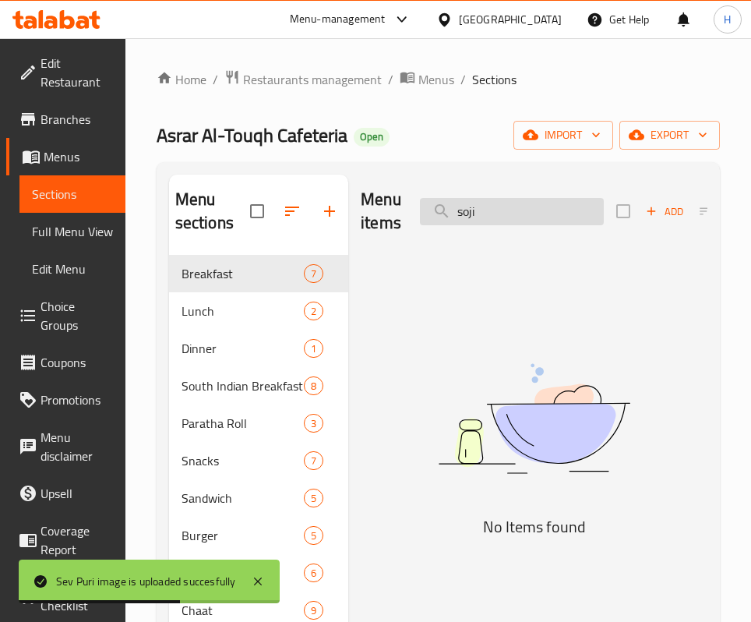
click at [515, 207] on input "soji" at bounding box center [512, 211] width 184 height 27
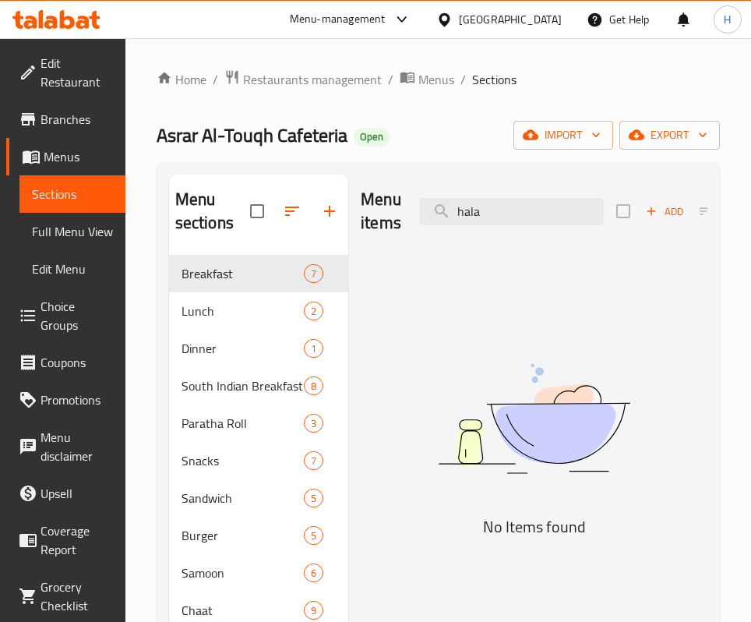
click at [461, 432] on img at bounding box center [534, 419] width 347 height 184
click at [492, 207] on input "hala" at bounding box center [512, 211] width 184 height 27
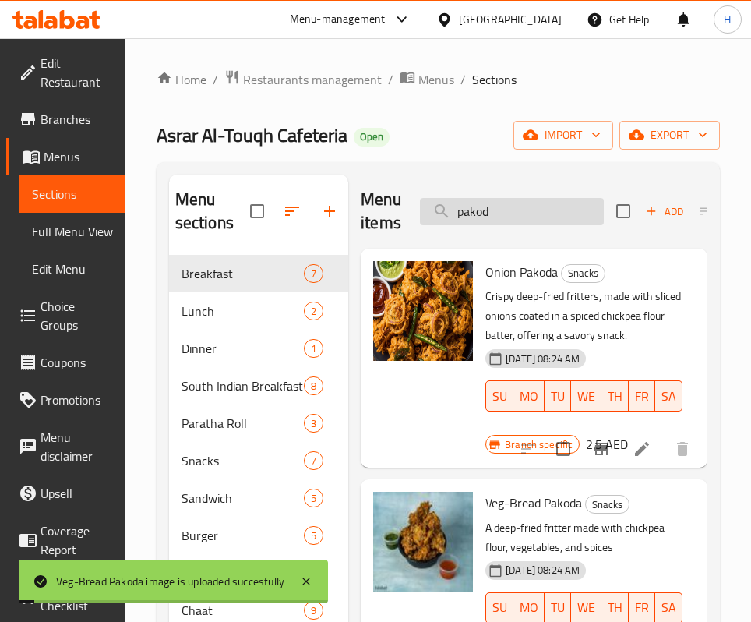
click at [482, 220] on input "pakod" at bounding box center [512, 211] width 184 height 27
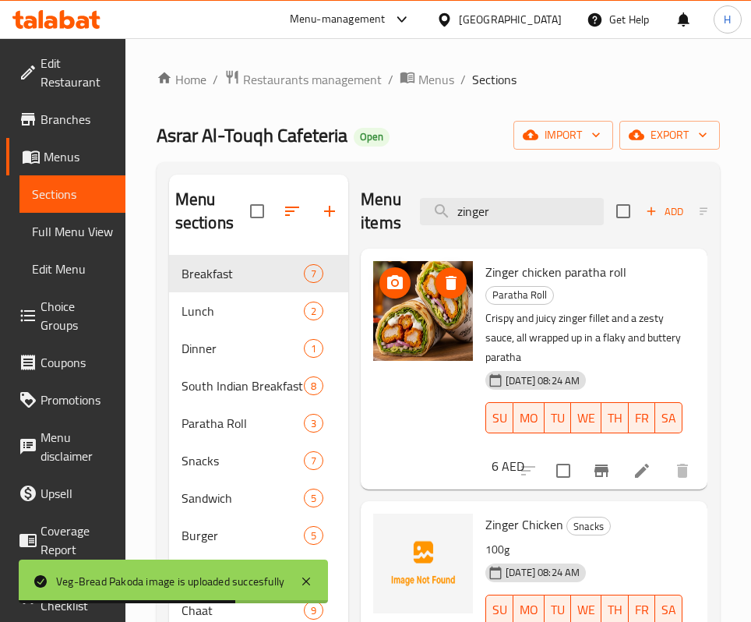
scroll to position [234, 0]
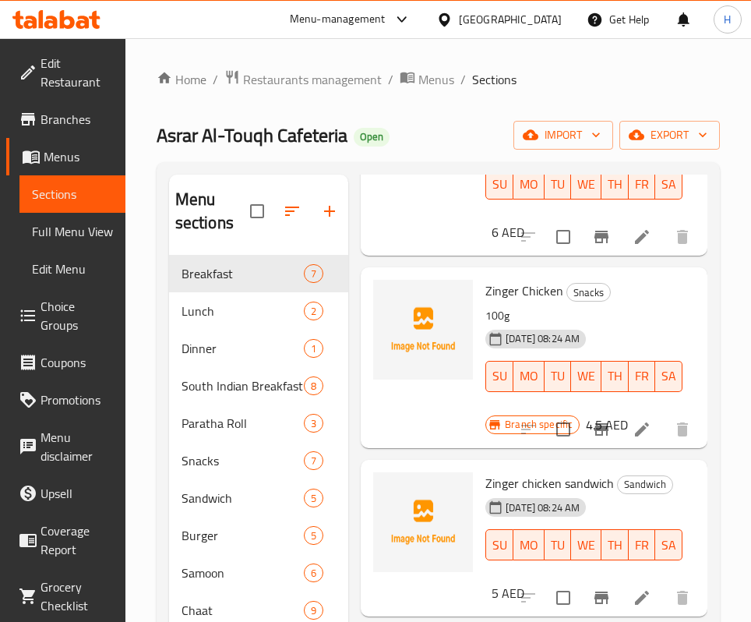
type input "zinger"
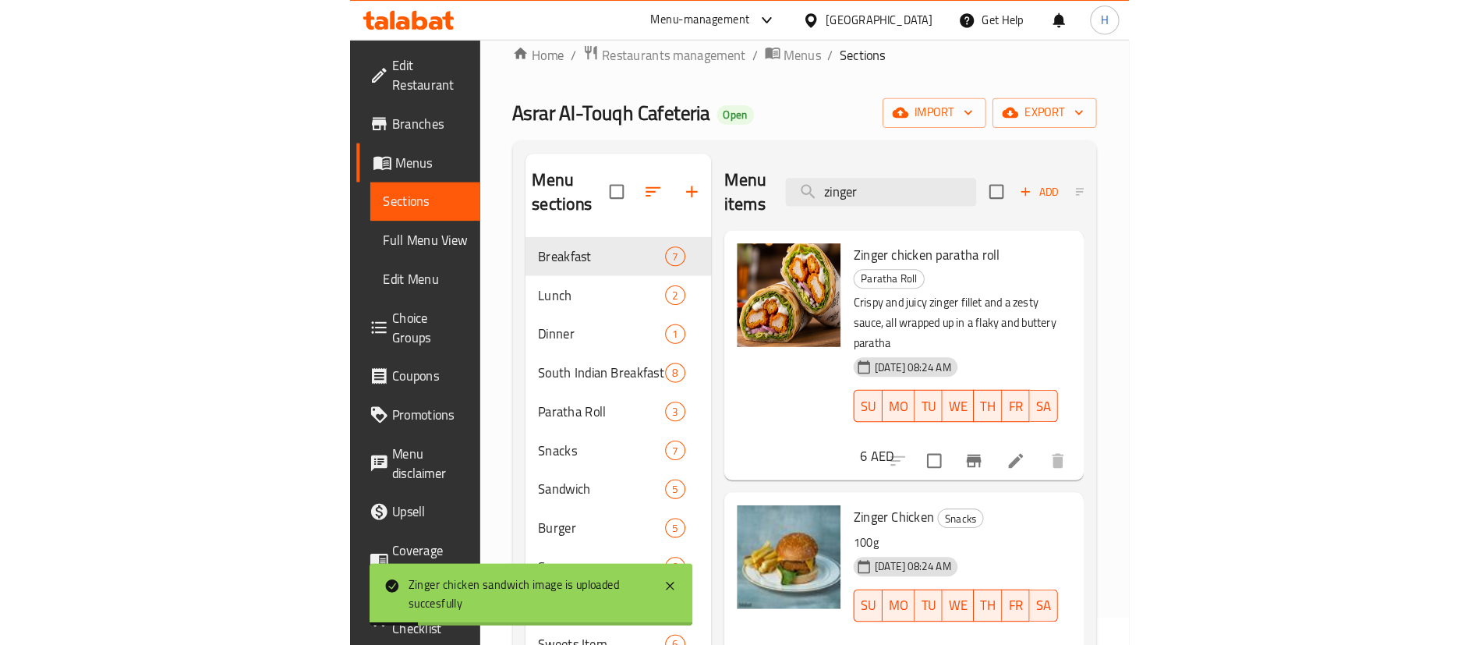
scroll to position [0, 0]
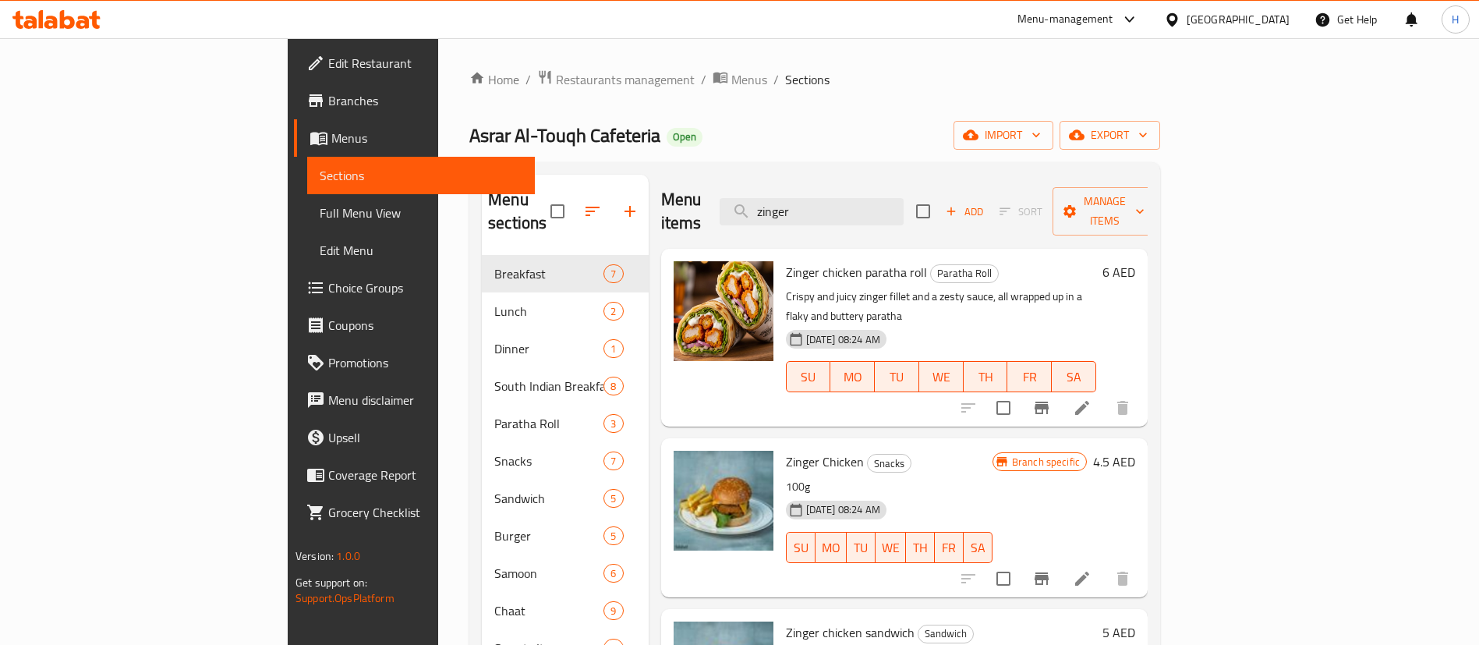
drag, startPoint x: 843, startPoint y: 113, endPoint x: 771, endPoint y: 73, distance: 82.0
click at [769, 113] on div "Home / Restaurants management / Menus / Sections Asrar Al-Touqh Cafeteria Open …" at bounding box center [814, 450] width 691 height 762
click at [769, 16] on div "[GEOGRAPHIC_DATA]" at bounding box center [1237, 19] width 103 height 17
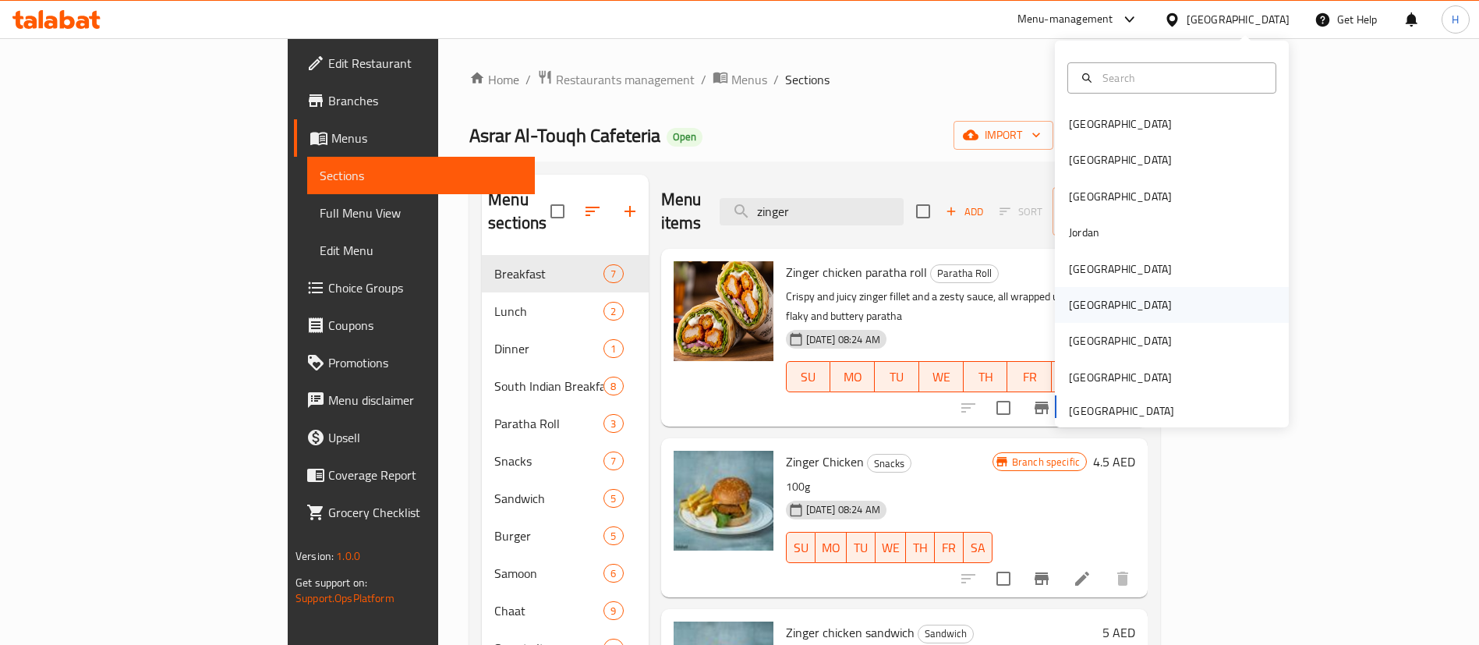
click at [769, 301] on div "[GEOGRAPHIC_DATA]" at bounding box center [1120, 305] width 128 height 36
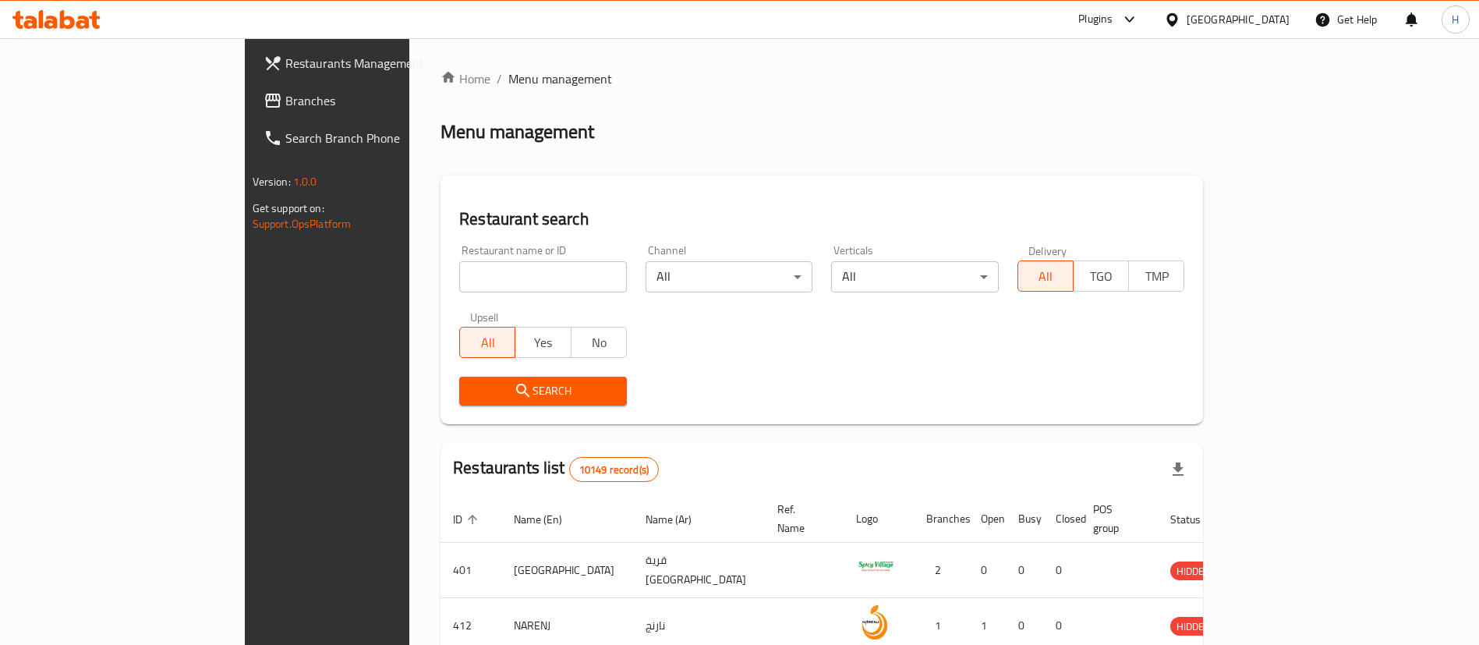
click at [251, 110] on link "Branches" at bounding box center [371, 100] width 241 height 37
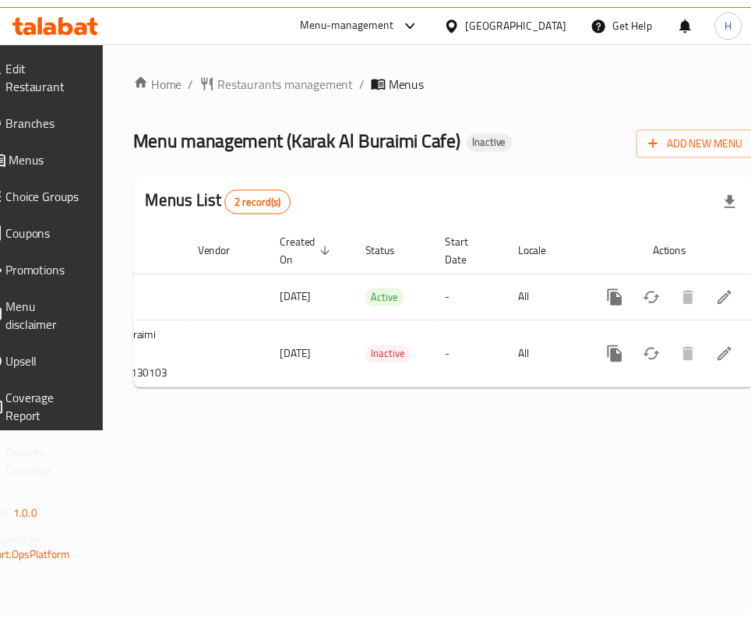
scroll to position [0, 196]
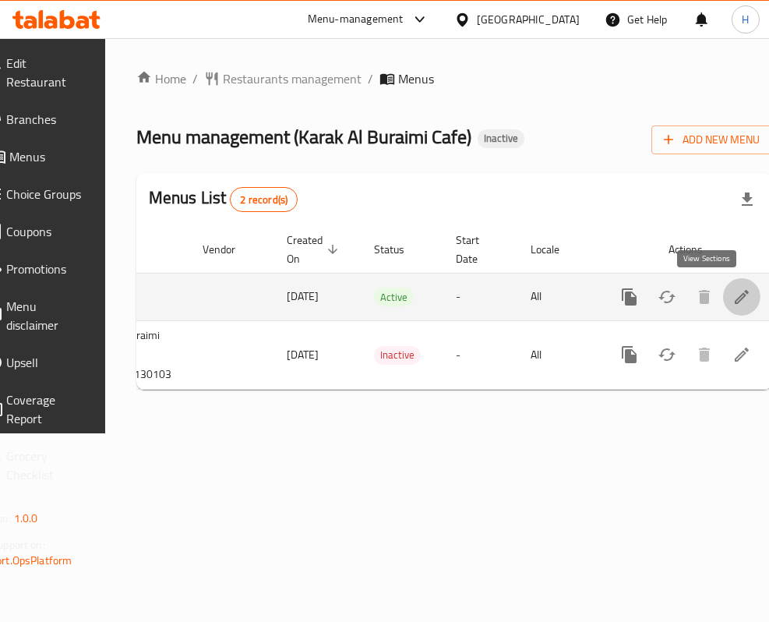
click at [733, 296] on icon "enhanced table" at bounding box center [742, 297] width 19 height 19
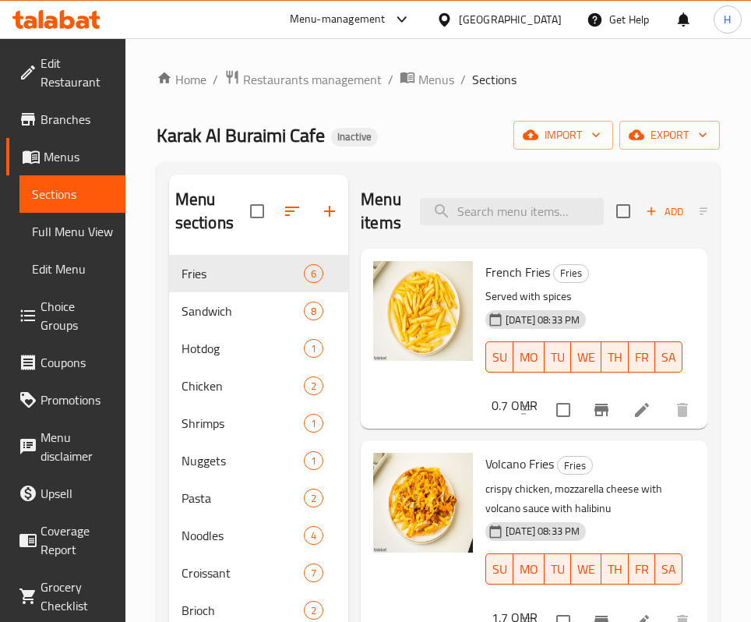
click at [472, 194] on div "Menu items Add Sort Manage items" at bounding box center [534, 212] width 347 height 74
click at [478, 209] on input "search" at bounding box center [512, 211] width 184 height 27
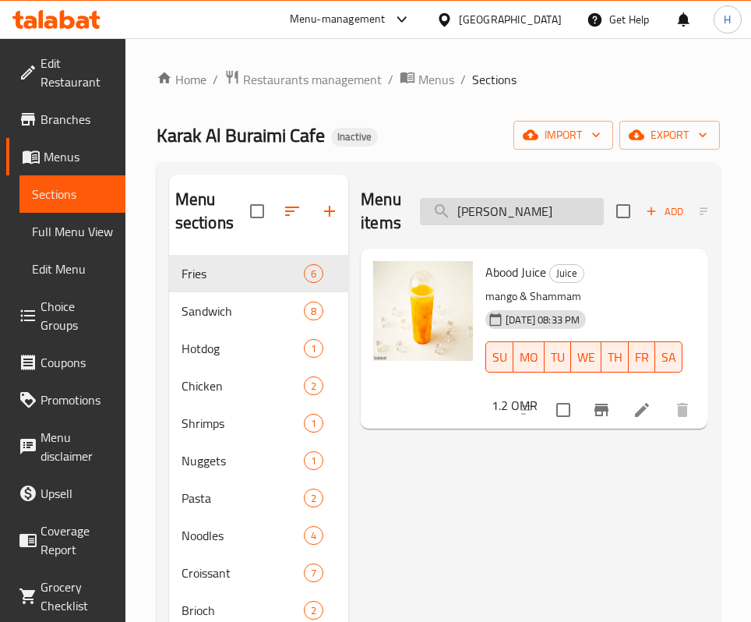
click at [520, 207] on input "abood" at bounding box center [512, 211] width 184 height 27
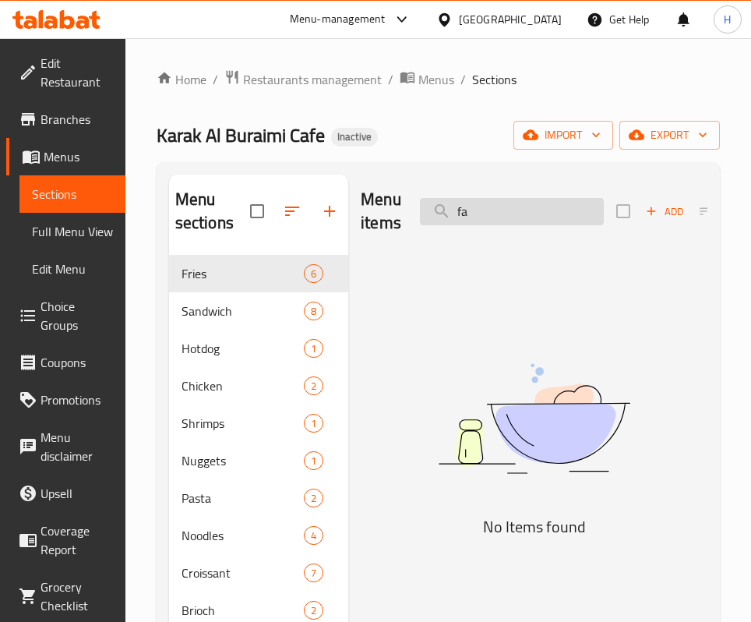
type input "f"
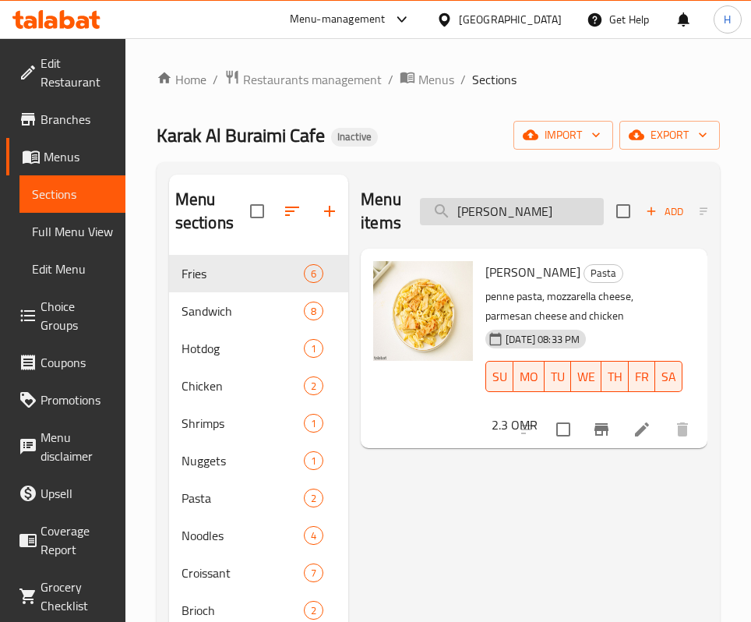
click at [546, 213] on input "alfred" at bounding box center [512, 211] width 184 height 27
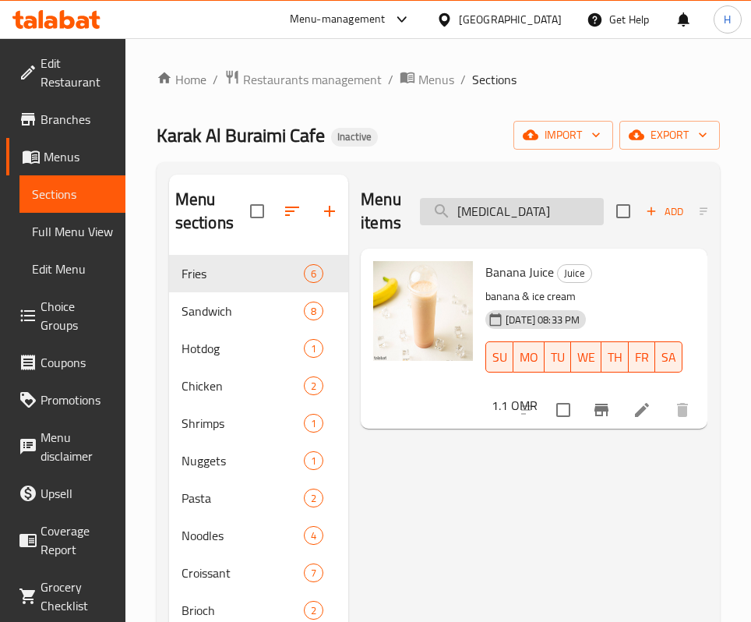
click at [489, 215] on input "banan" at bounding box center [512, 211] width 184 height 27
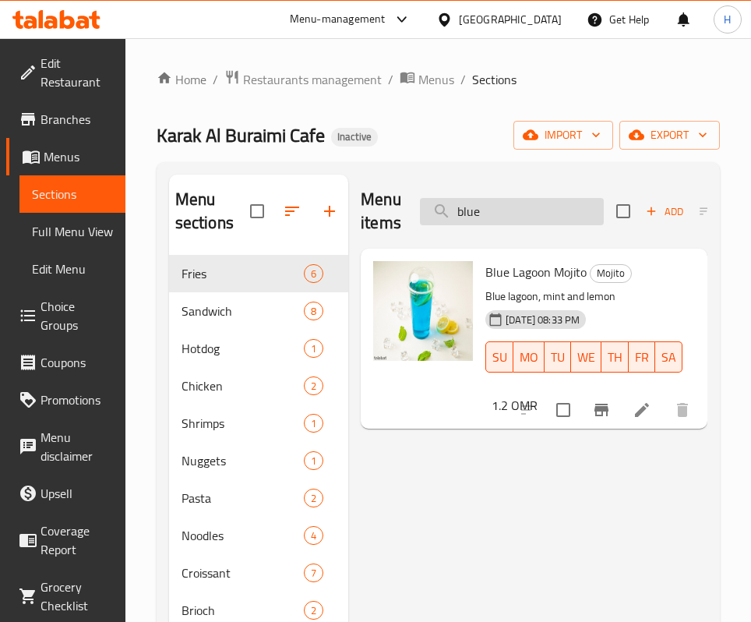
click at [544, 202] on input "blue" at bounding box center [512, 211] width 184 height 27
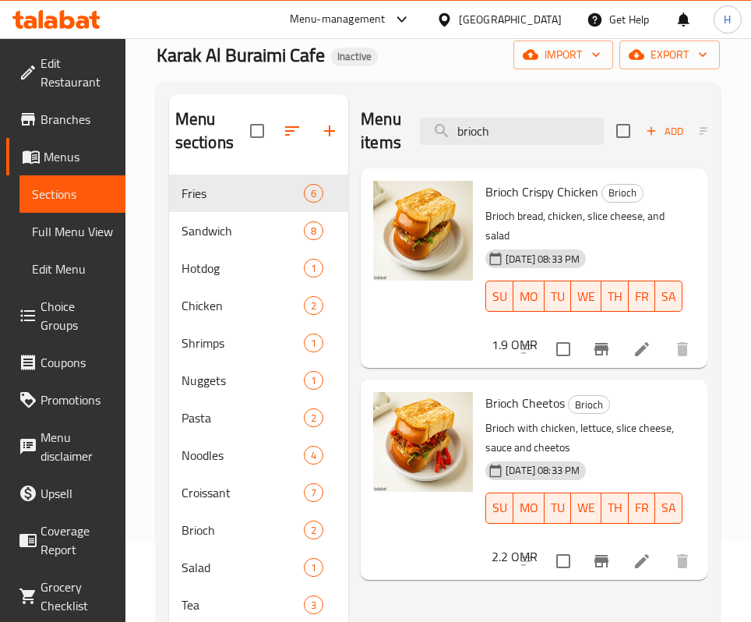
scroll to position [117, 0]
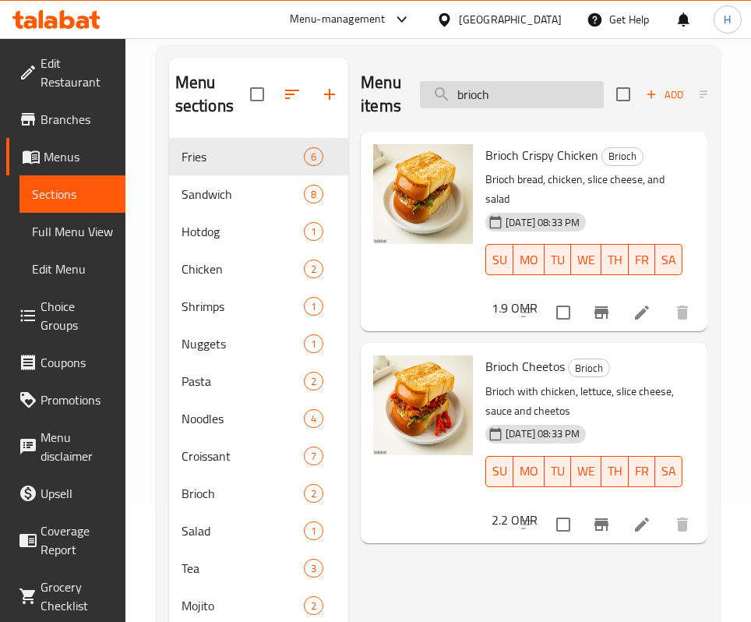
click at [507, 81] on input "brioch" at bounding box center [512, 94] width 184 height 27
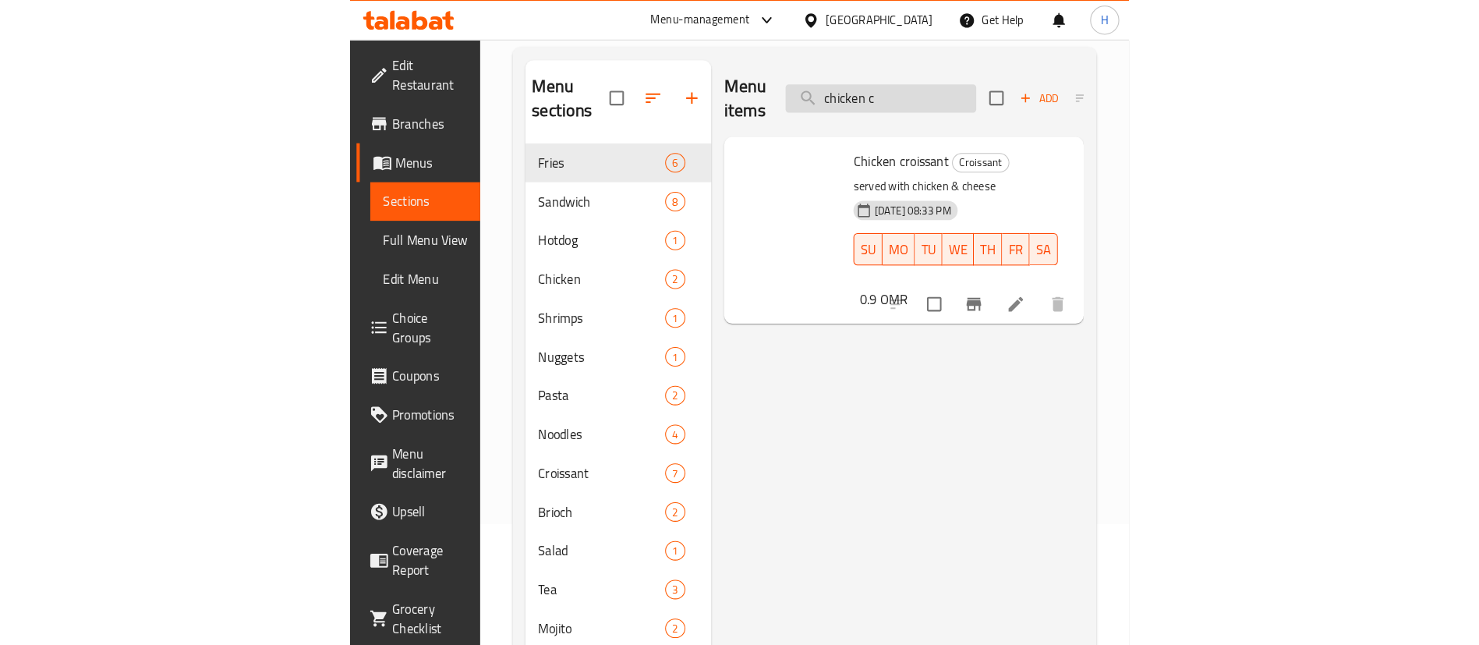
scroll to position [0, 0]
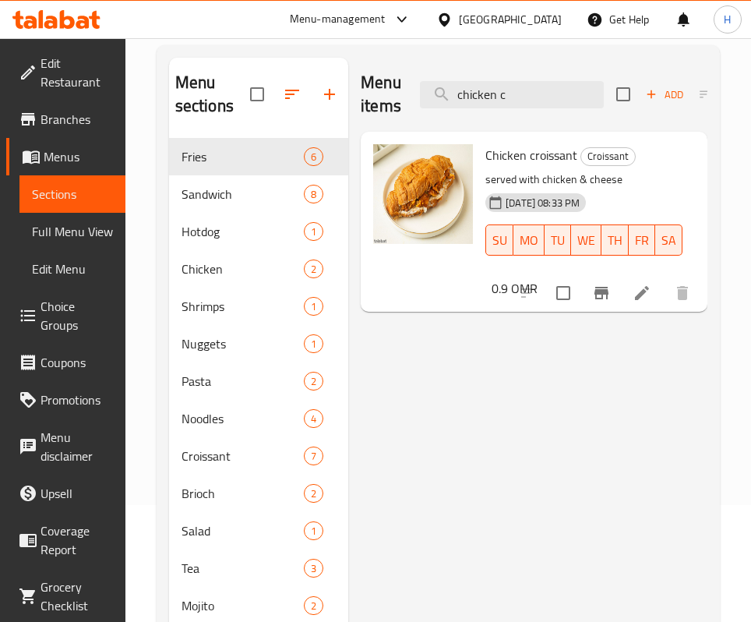
click at [532, 108] on div "Menu items chicken c Add Sort Manage items" at bounding box center [534, 95] width 347 height 74
click at [532, 105] on input "chicken c" at bounding box center [512, 94] width 184 height 27
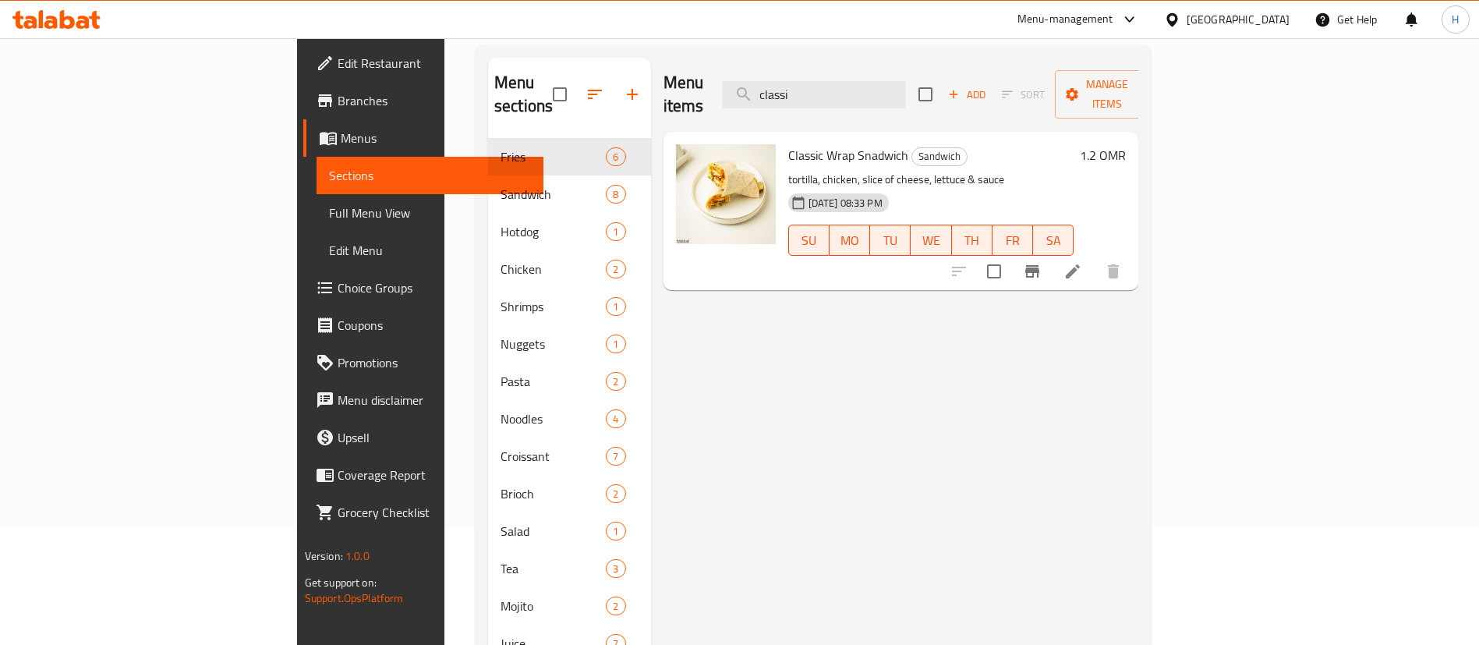
type input "classi"
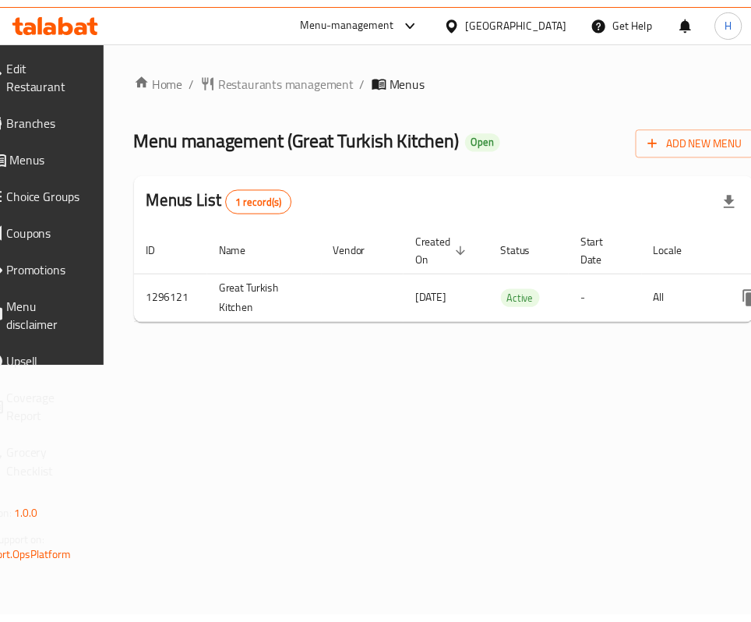
scroll to position [0, 196]
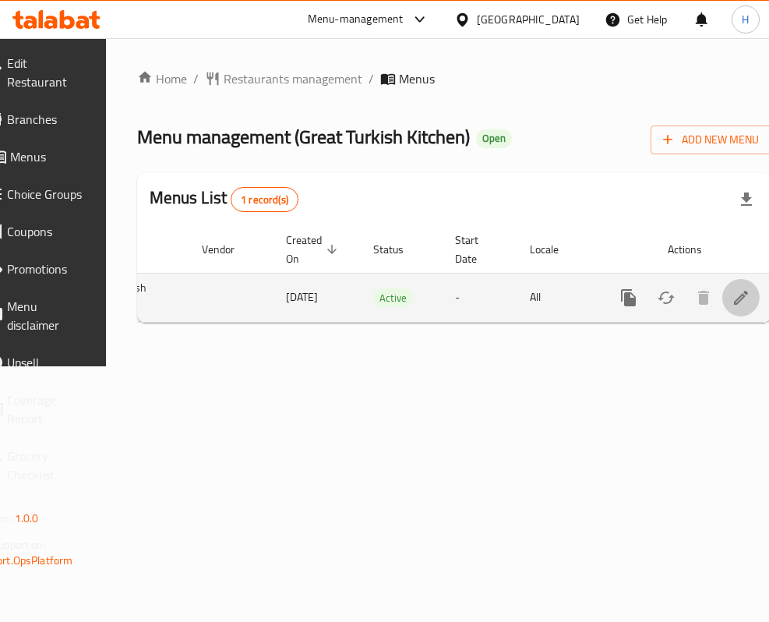
click at [732, 295] on icon "enhanced table" at bounding box center [741, 297] width 19 height 19
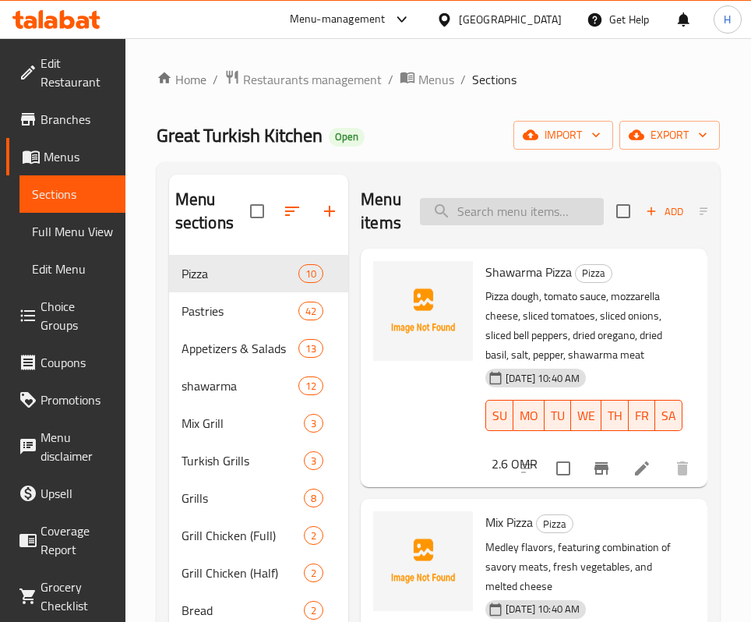
click at [517, 211] on input "search" at bounding box center [512, 211] width 184 height 27
type input "t"
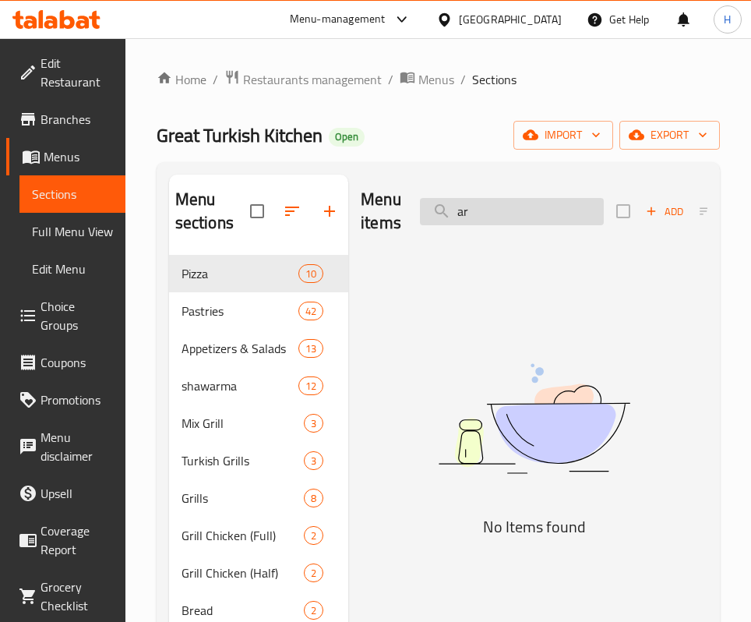
type input "a"
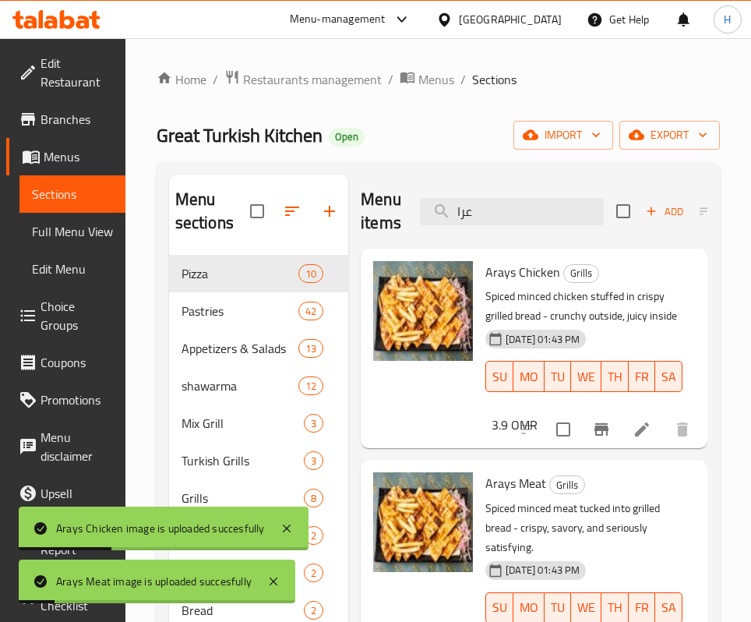
click at [491, 228] on div "Menu items عرا Add Sort Manage items" at bounding box center [534, 212] width 347 height 74
click at [489, 216] on input "عرا" at bounding box center [512, 211] width 184 height 27
click at [487, 216] on input "عرا" at bounding box center [512, 211] width 184 height 27
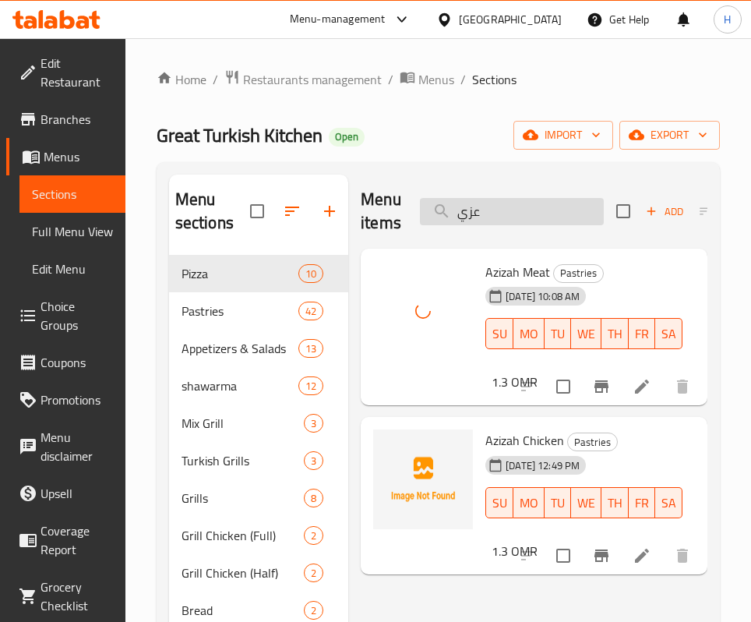
click at [553, 210] on input "عزي" at bounding box center [512, 211] width 184 height 27
click at [553, 209] on input "عزي" at bounding box center [512, 211] width 184 height 27
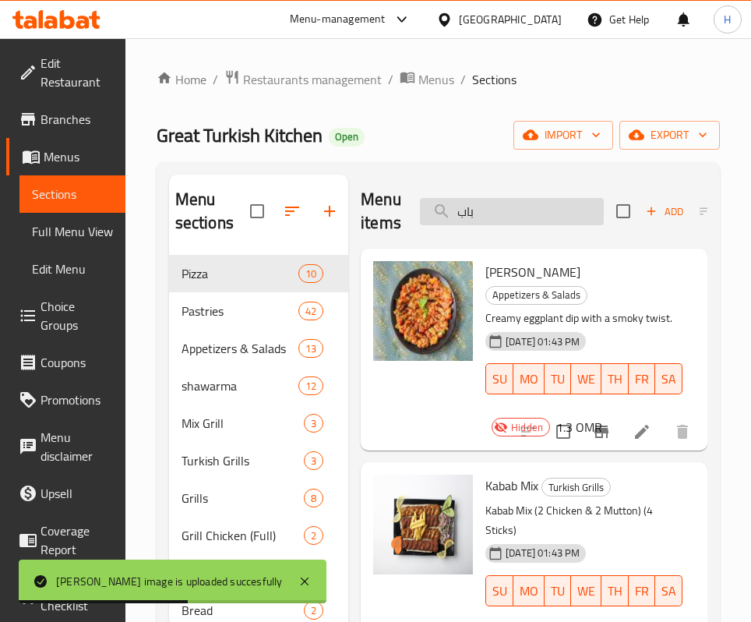
click at [495, 210] on input "باب" at bounding box center [512, 211] width 184 height 27
click at [497, 210] on input "باب" at bounding box center [512, 211] width 184 height 27
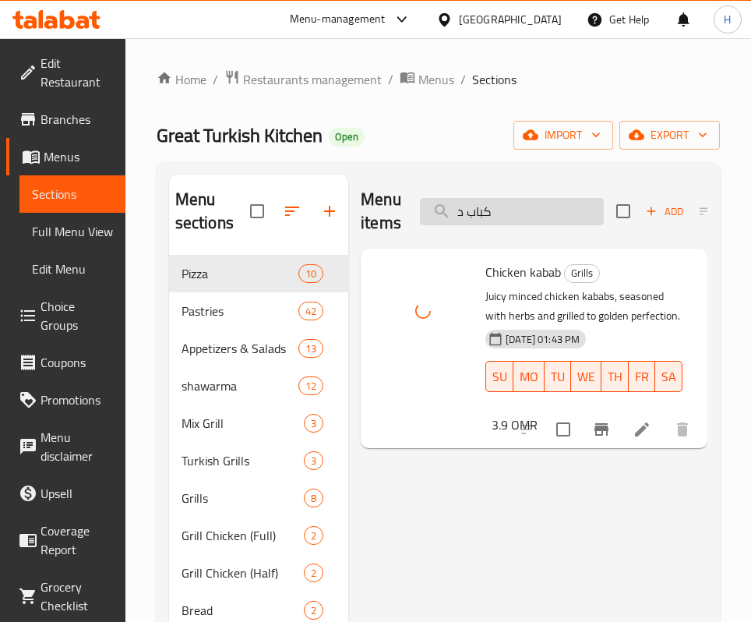
click at [491, 203] on input "كباب د" at bounding box center [512, 211] width 184 height 27
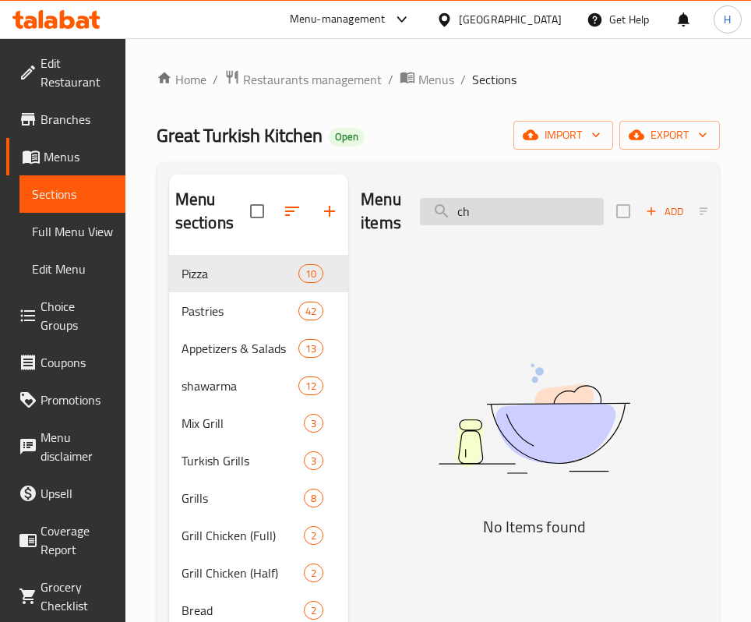
type input "c"
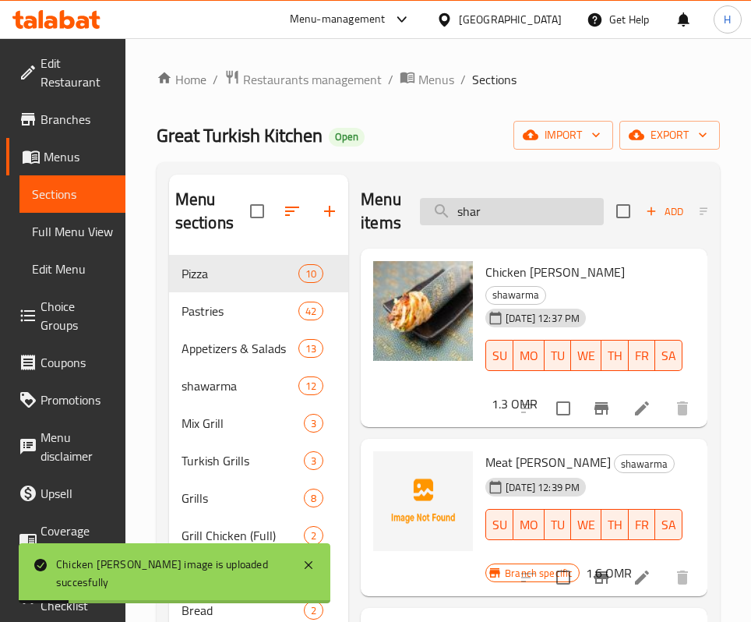
click at [502, 201] on input "shar" at bounding box center [512, 211] width 184 height 27
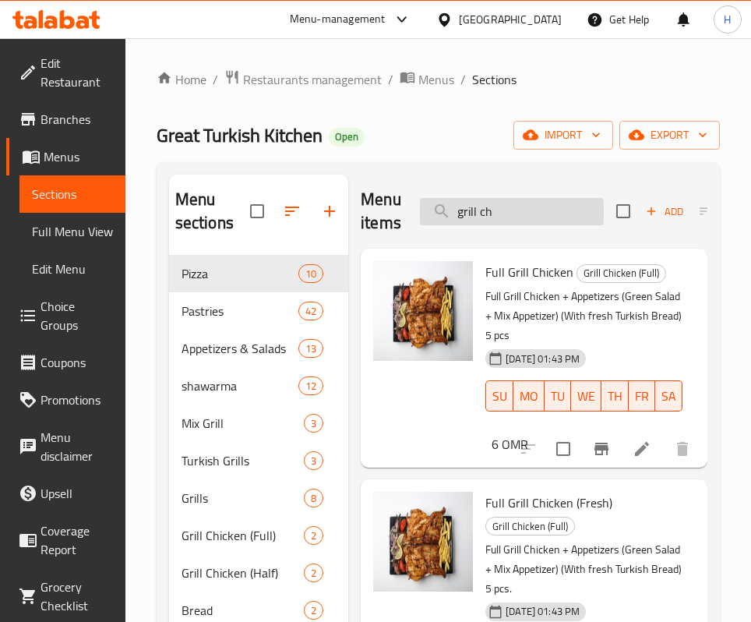
click at [514, 221] on input "grill ch" at bounding box center [512, 211] width 184 height 27
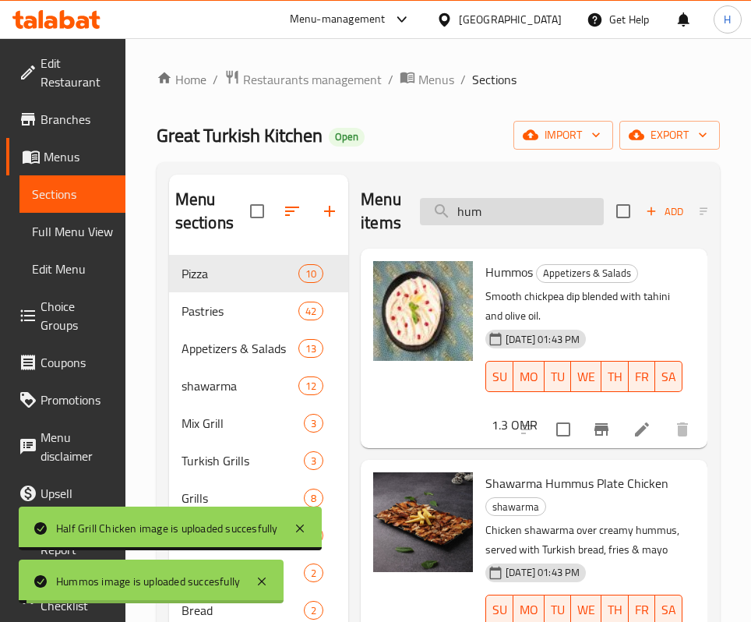
click at [465, 207] on input "hum" at bounding box center [512, 211] width 184 height 27
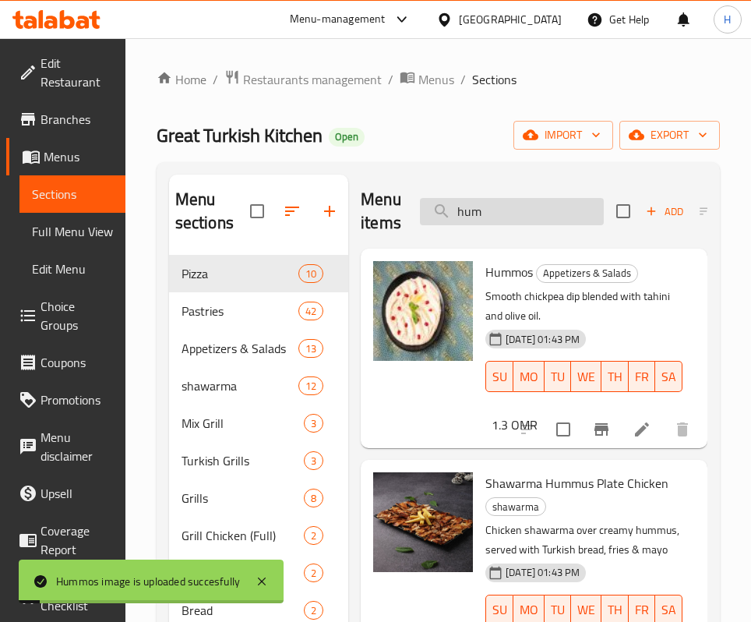
click at [465, 207] on input "hum" at bounding box center [512, 211] width 184 height 27
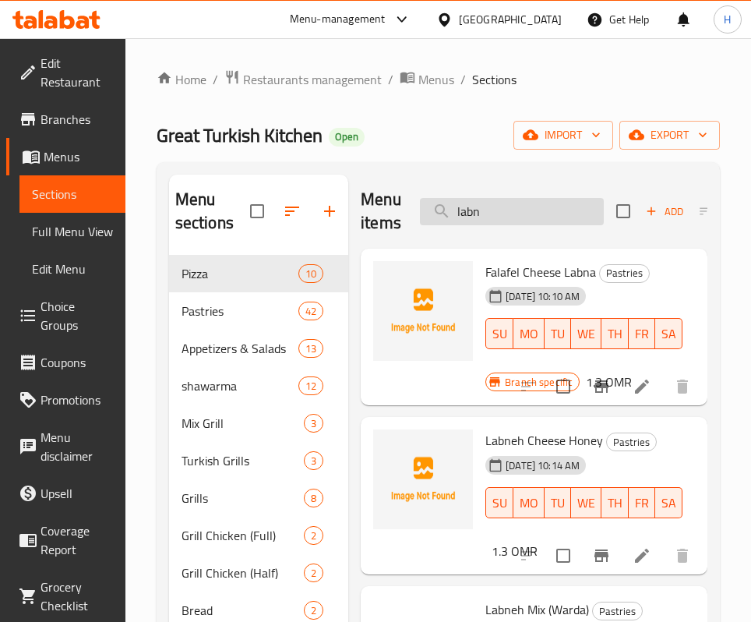
click at [513, 218] on input "labn" at bounding box center [512, 211] width 184 height 27
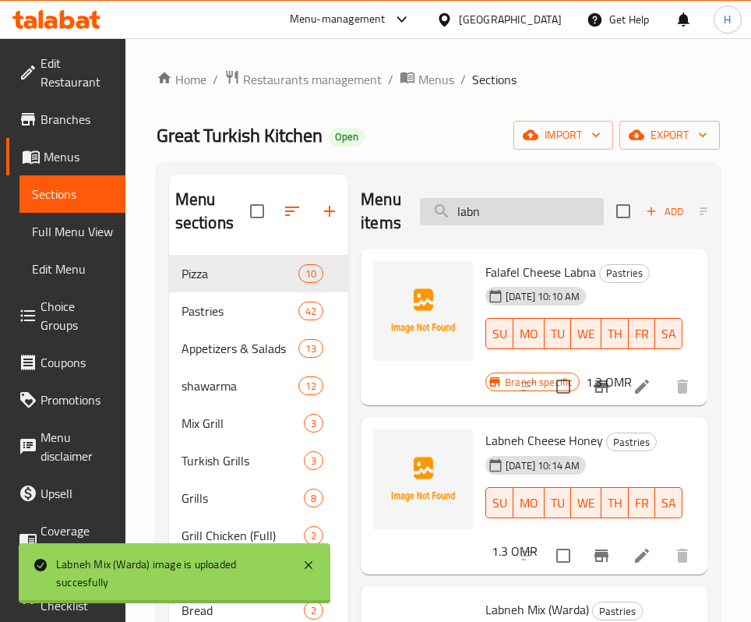
click at [513, 218] on input "labn" at bounding box center [512, 211] width 184 height 27
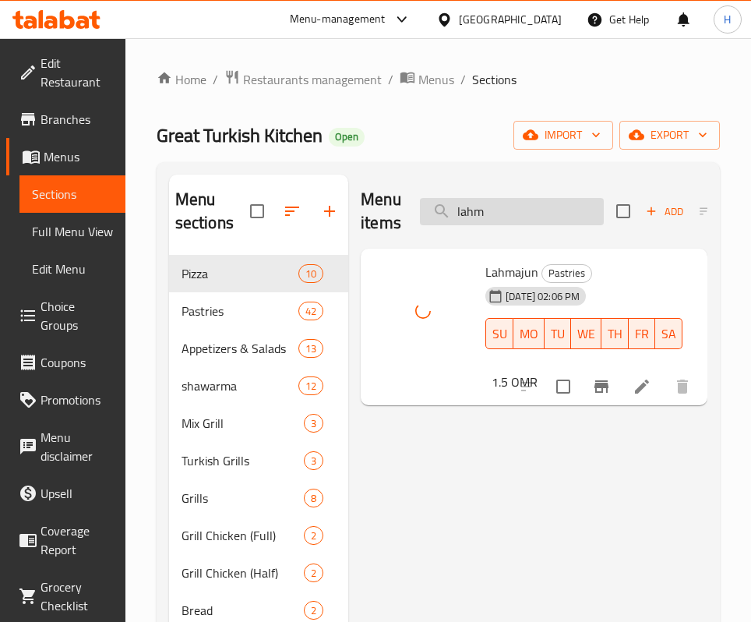
click at [535, 201] on input "lahm" at bounding box center [512, 211] width 184 height 27
click at [537, 198] on input "lahm" at bounding box center [512, 211] width 184 height 27
click at [538, 217] on input "lahm" at bounding box center [512, 211] width 184 height 27
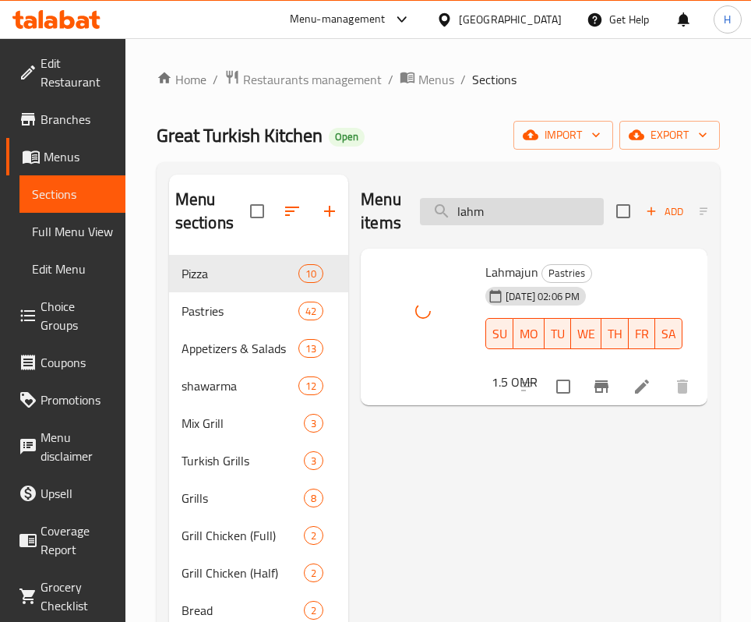
click at [538, 217] on input "lahm" at bounding box center [512, 211] width 184 height 27
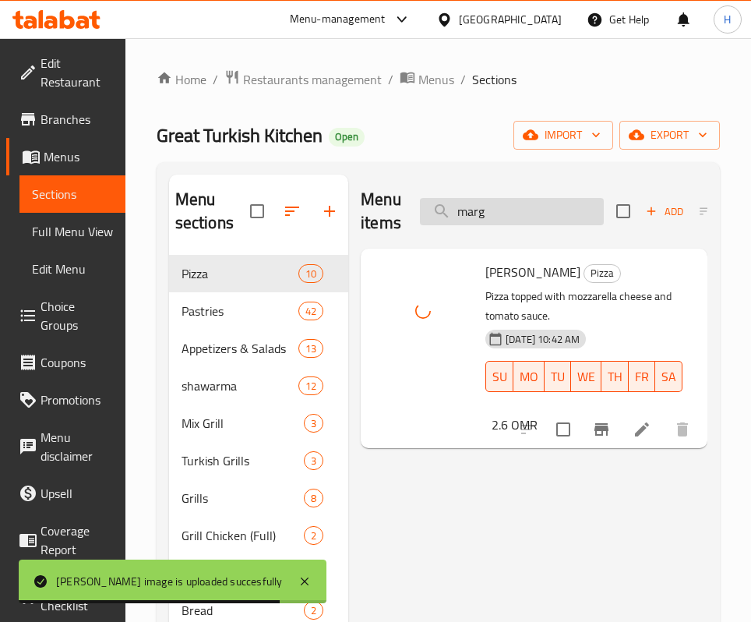
click at [504, 216] on input "marg" at bounding box center [512, 211] width 184 height 27
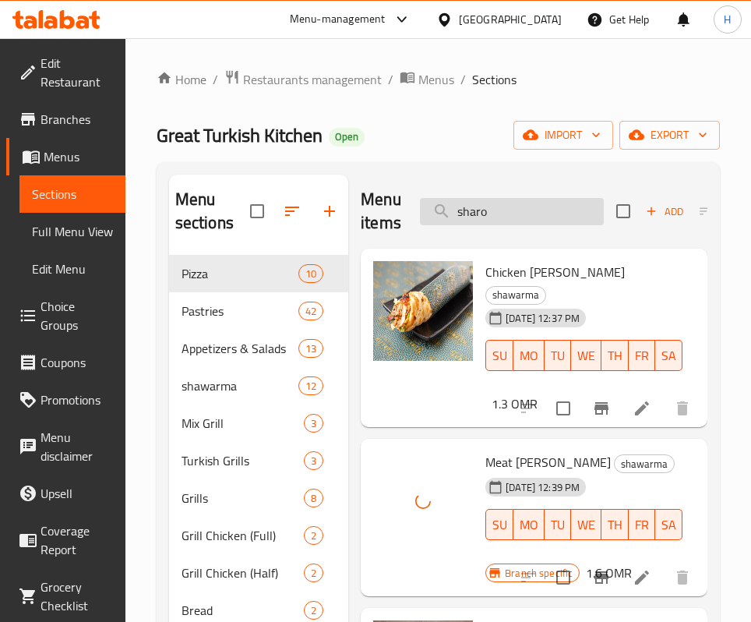
click at [518, 214] on input "sharo" at bounding box center [512, 211] width 184 height 27
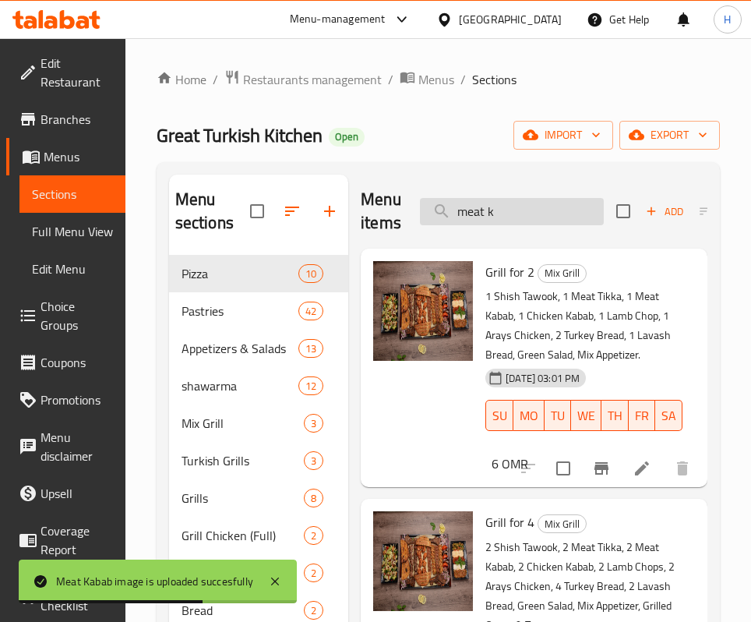
click at [522, 223] on input "meat k" at bounding box center [512, 211] width 184 height 27
click at [521, 222] on input "meat k" at bounding box center [512, 211] width 184 height 27
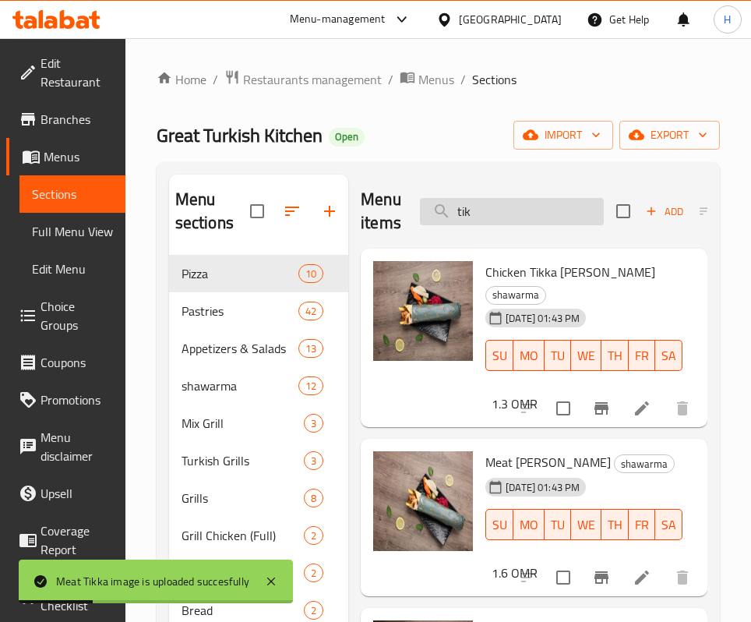
click at [498, 222] on input "tik" at bounding box center [512, 211] width 184 height 27
click at [504, 216] on input "tik" at bounding box center [512, 211] width 184 height 27
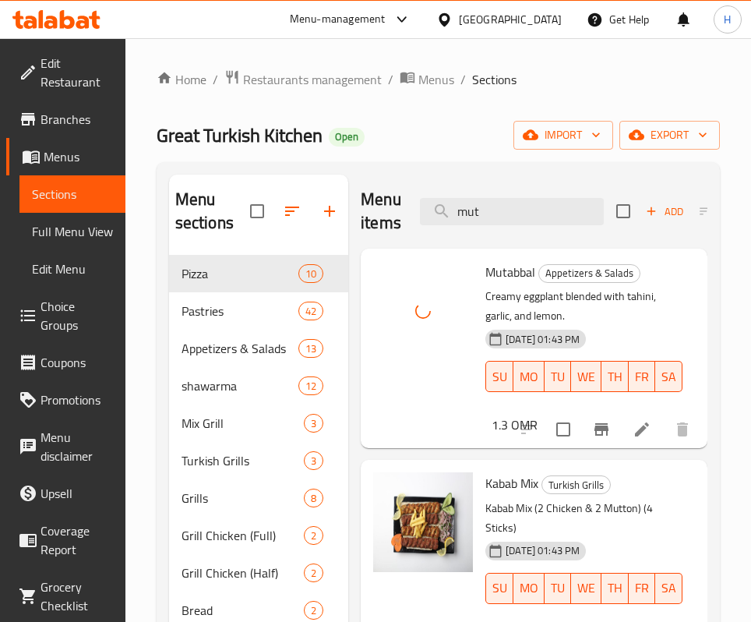
click at [520, 195] on div "Menu items mut Add Sort Manage items" at bounding box center [534, 212] width 347 height 74
click at [511, 210] on input "mut" at bounding box center [512, 211] width 184 height 27
click at [512, 210] on input "mut" at bounding box center [512, 211] width 184 height 27
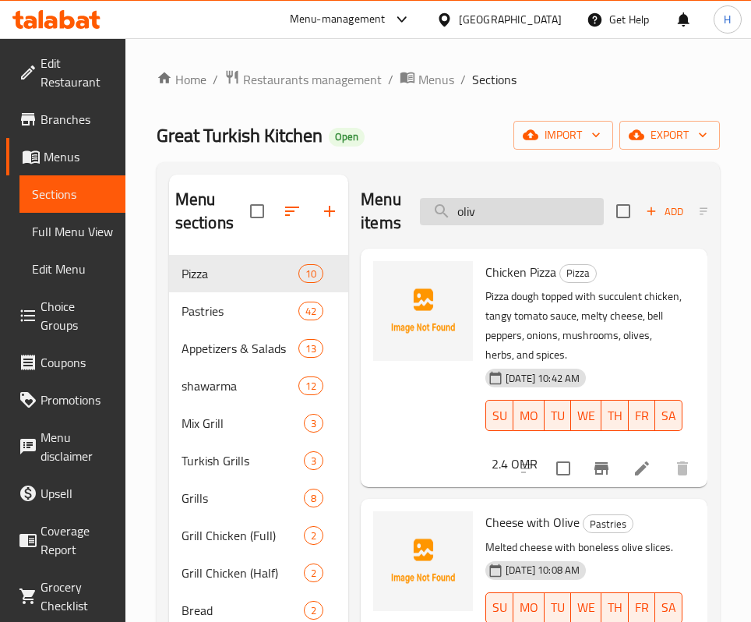
click at [505, 214] on input "oliv" at bounding box center [512, 211] width 184 height 27
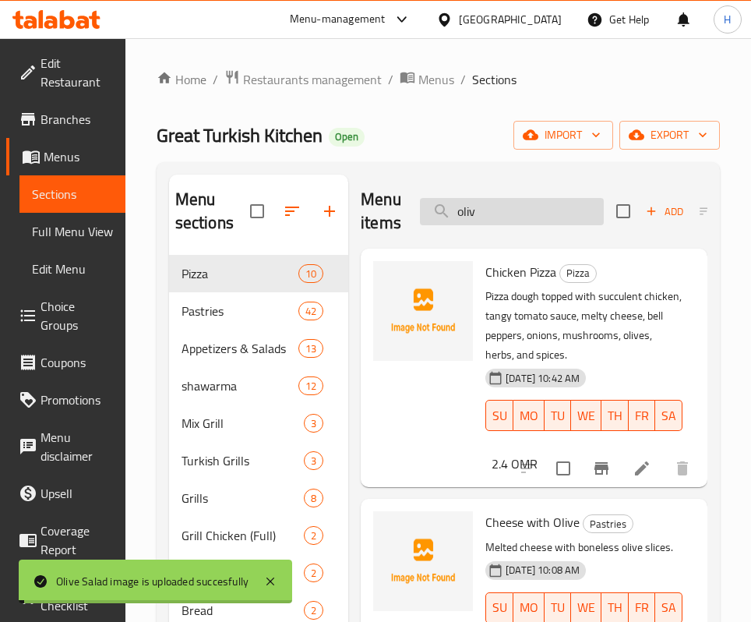
click at [505, 214] on input "oliv" at bounding box center [512, 211] width 184 height 27
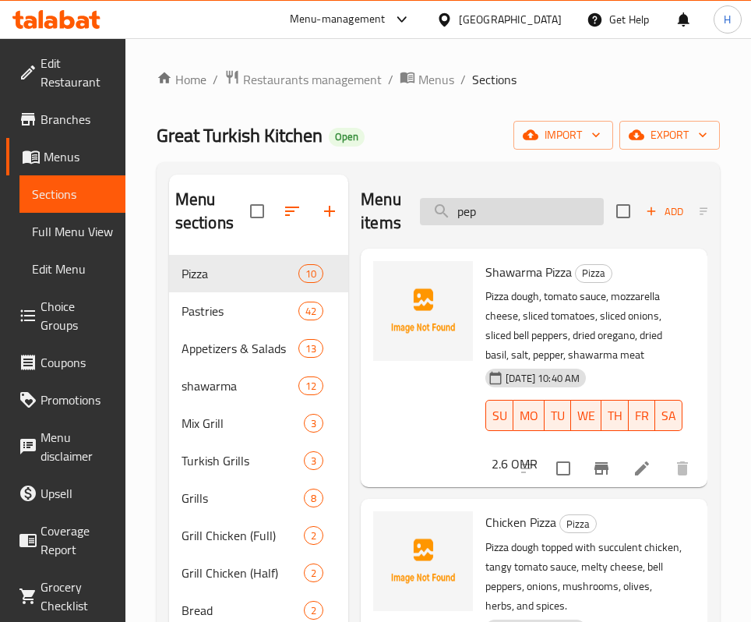
click at [522, 215] on input "pep" at bounding box center [512, 211] width 184 height 27
click at [523, 215] on input "pep" at bounding box center [512, 211] width 184 height 27
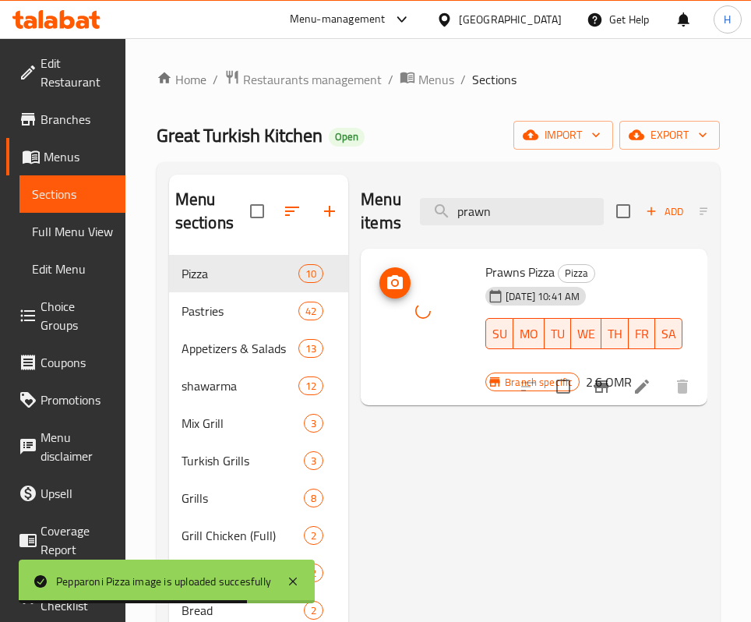
click at [405, 311] on div at bounding box center [423, 311] width 100 height 100
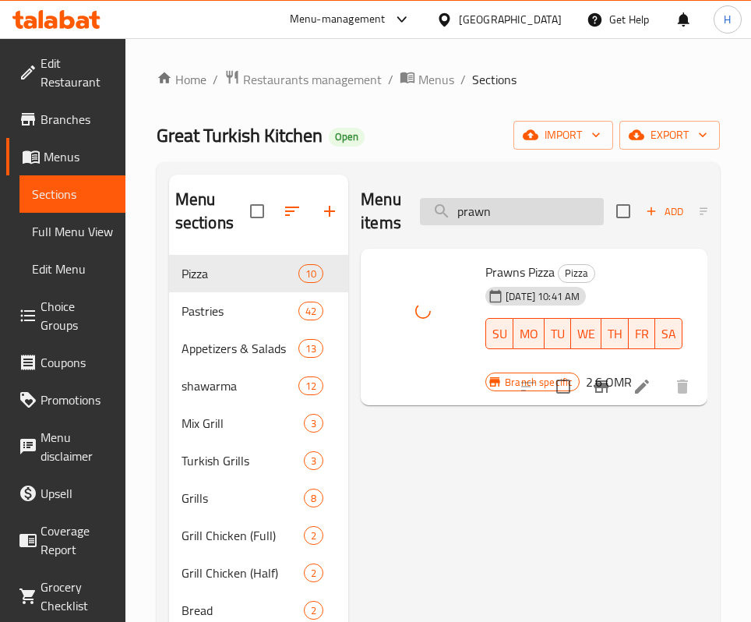
click at [525, 211] on input "prawn" at bounding box center [512, 211] width 184 height 27
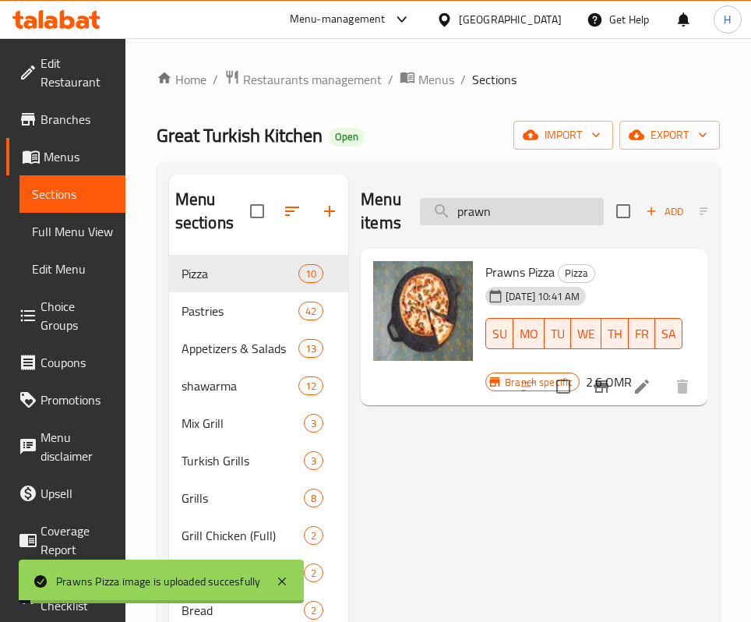
click at [525, 211] on input "prawn" at bounding box center [512, 211] width 184 height 27
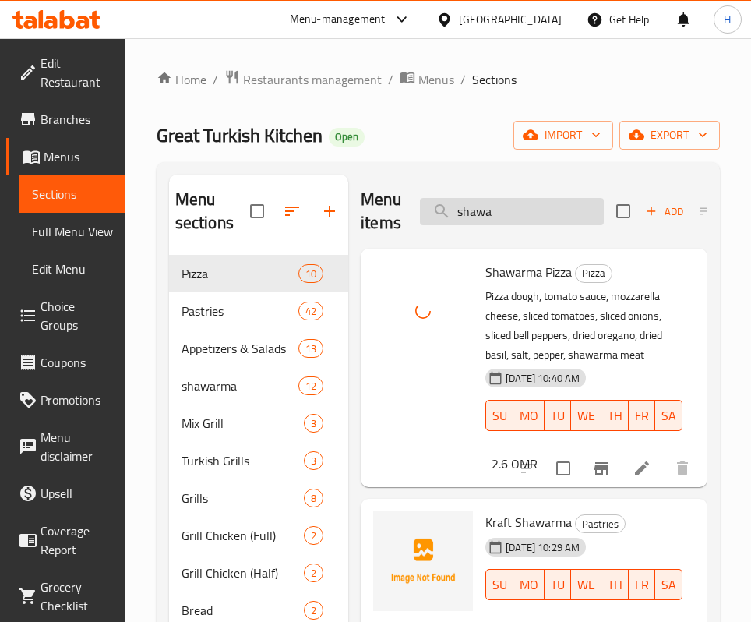
click at [491, 217] on input "shawa" at bounding box center [512, 211] width 184 height 27
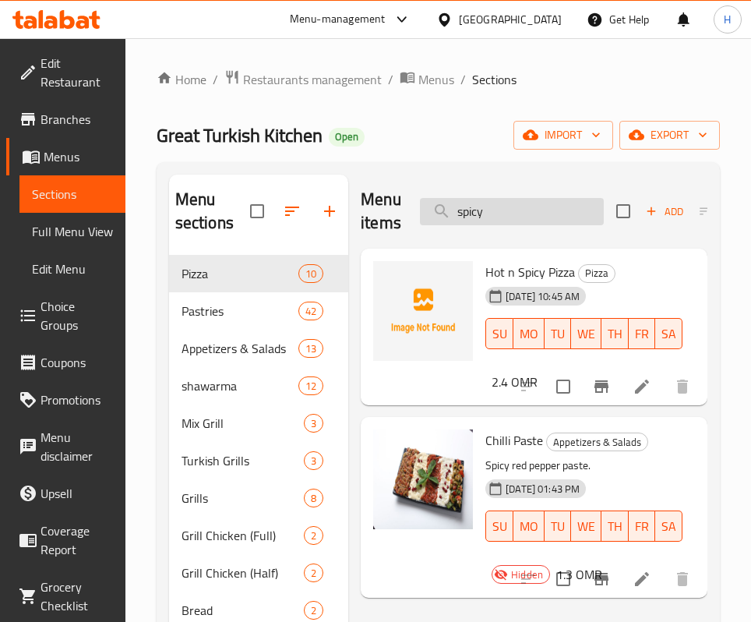
click at [532, 216] on input "spicy" at bounding box center [512, 211] width 184 height 27
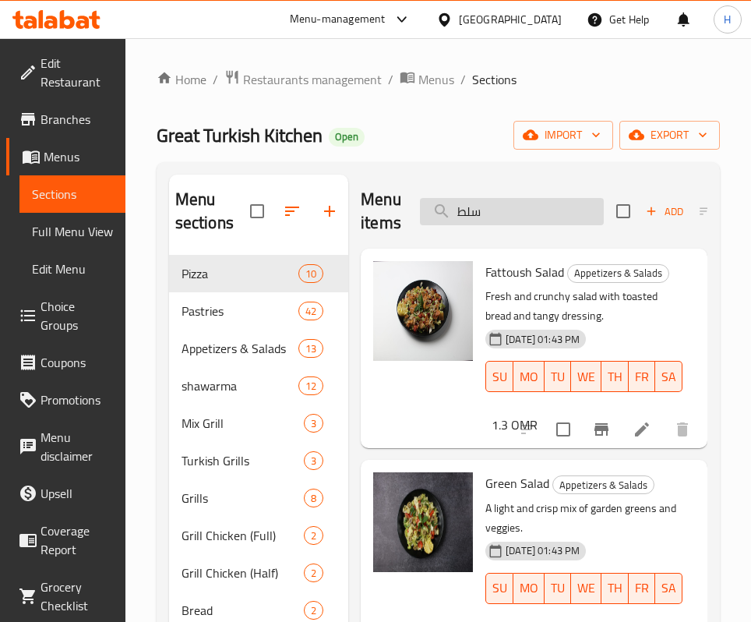
click at [503, 203] on input "سلط" at bounding box center [512, 211] width 184 height 27
drag, startPoint x: 552, startPoint y: 399, endPoint x: 552, endPoint y: 379, distance: 20.3
click at [552, 326] on p "Fresh and crunchy salad with toasted bread and tangy dressing." at bounding box center [584, 306] width 197 height 39
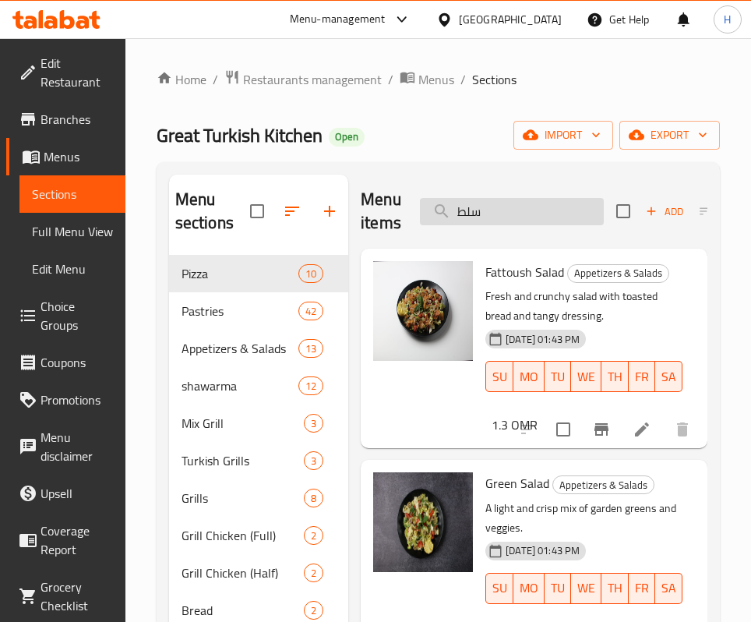
click at [519, 217] on input "سلط" at bounding box center [512, 211] width 184 height 27
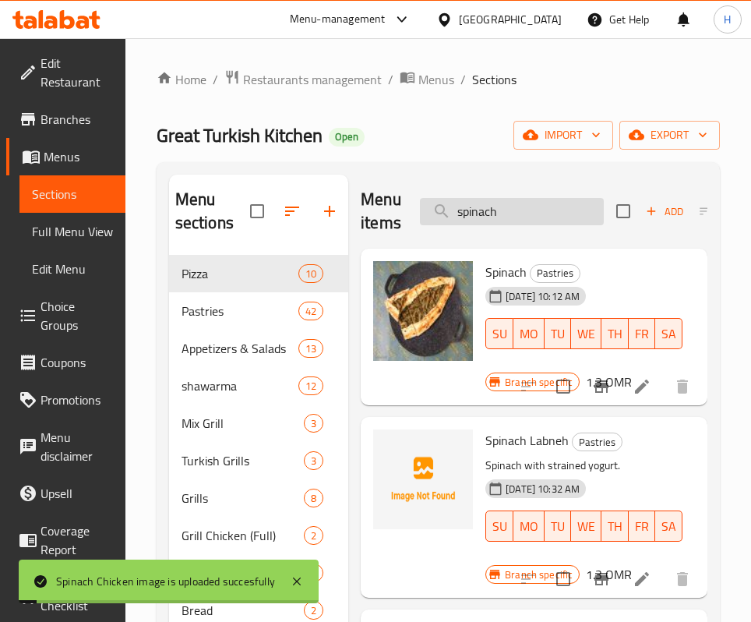
click at [544, 221] on input "spinach" at bounding box center [512, 211] width 184 height 27
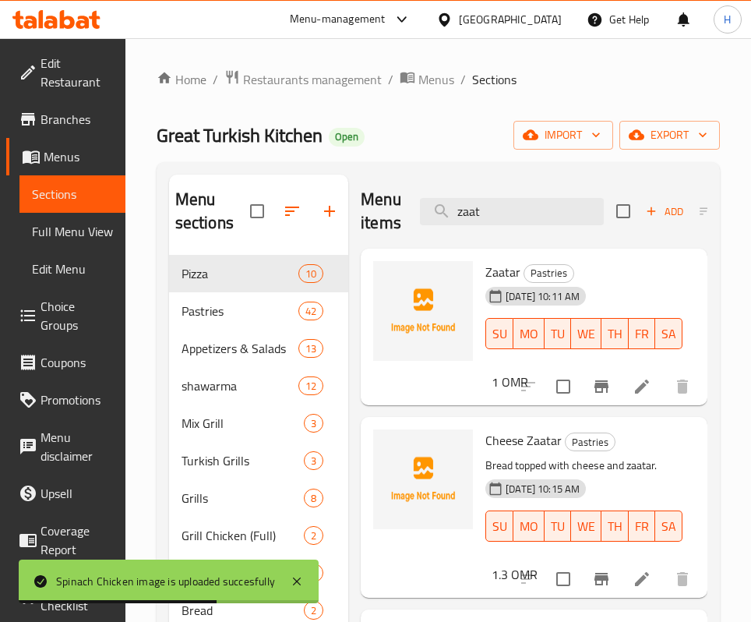
type input "zaat"
